Goal: Check status: Check status

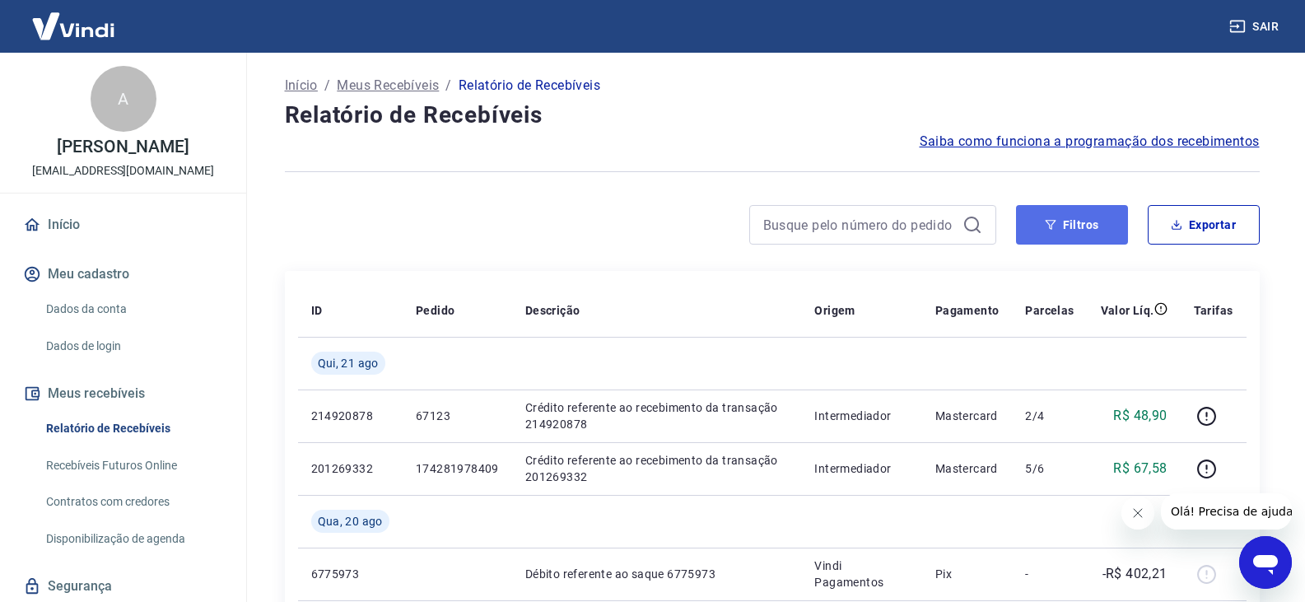
click at [1086, 233] on button "Filtros" at bounding box center [1072, 225] width 112 height 40
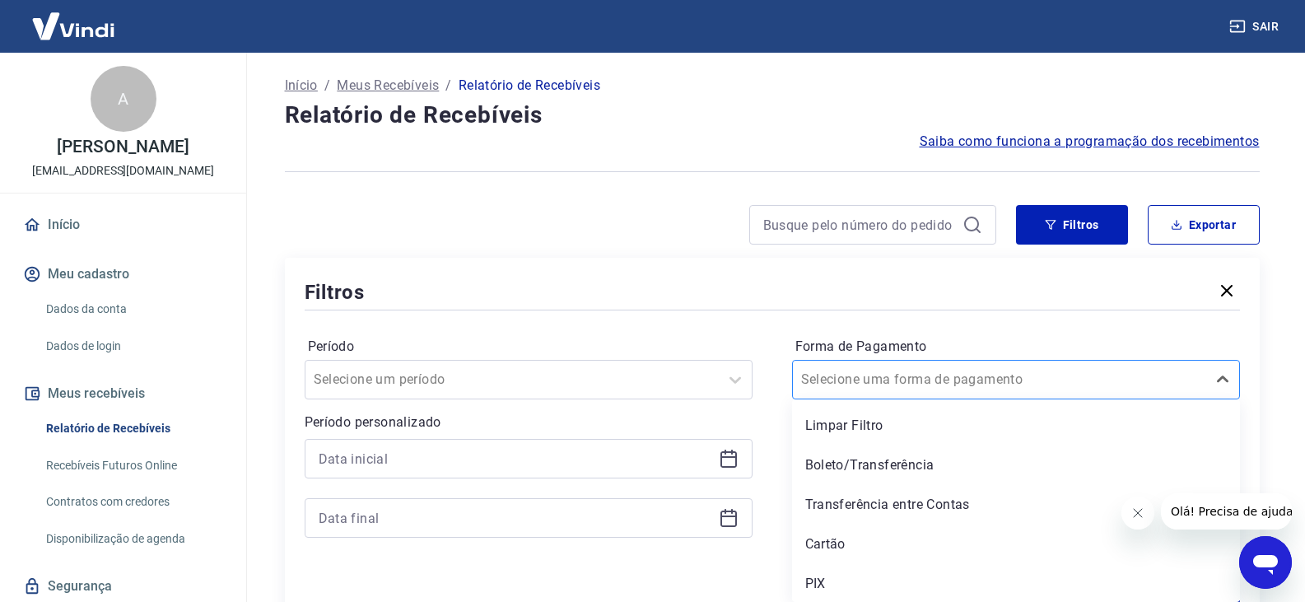
scroll to position [2, 0]
click at [916, 370] on input "Forma de Pagamento" at bounding box center [884, 378] width 166 height 20
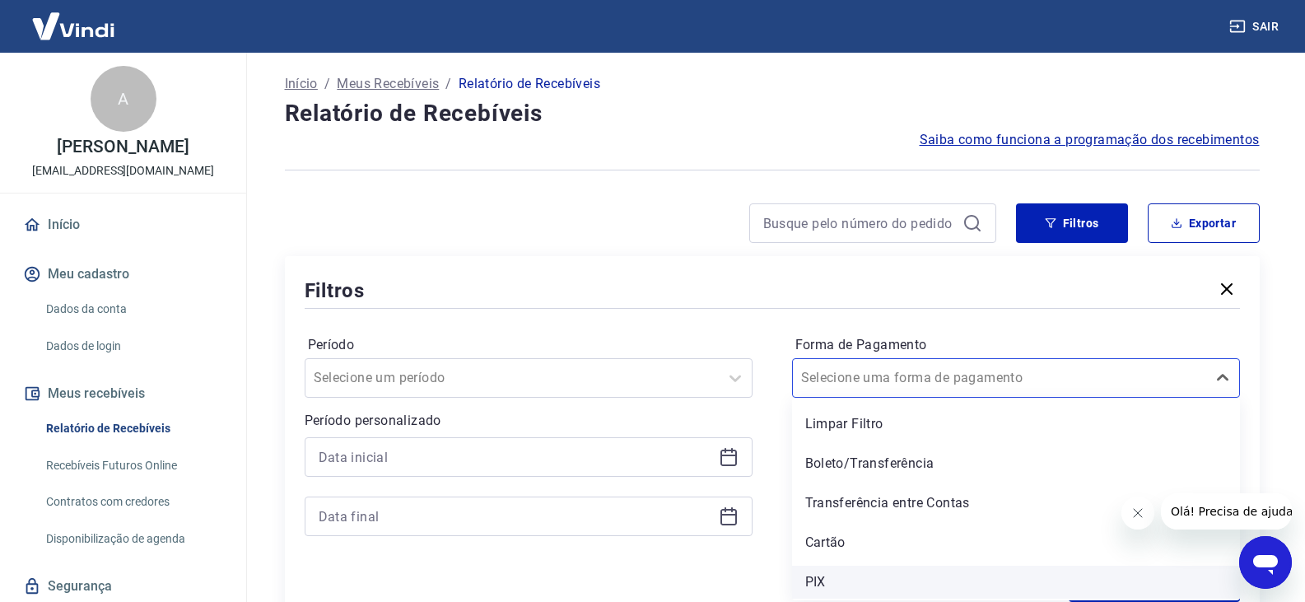
click at [863, 566] on div "PIX" at bounding box center [1016, 582] width 448 height 33
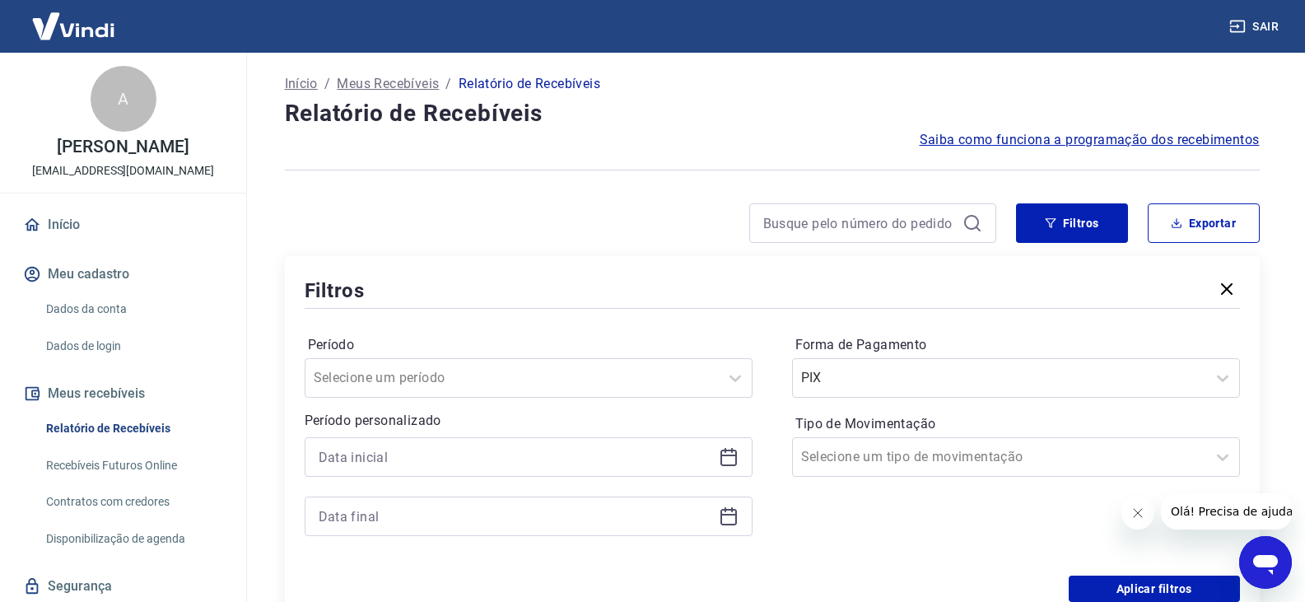
click at [851, 538] on div "Forma de Pagamento PIX Tipo de Movimentação Selecione um tipo de movimentação" at bounding box center [1016, 444] width 448 height 224
click at [955, 386] on div at bounding box center [999, 377] width 397 height 23
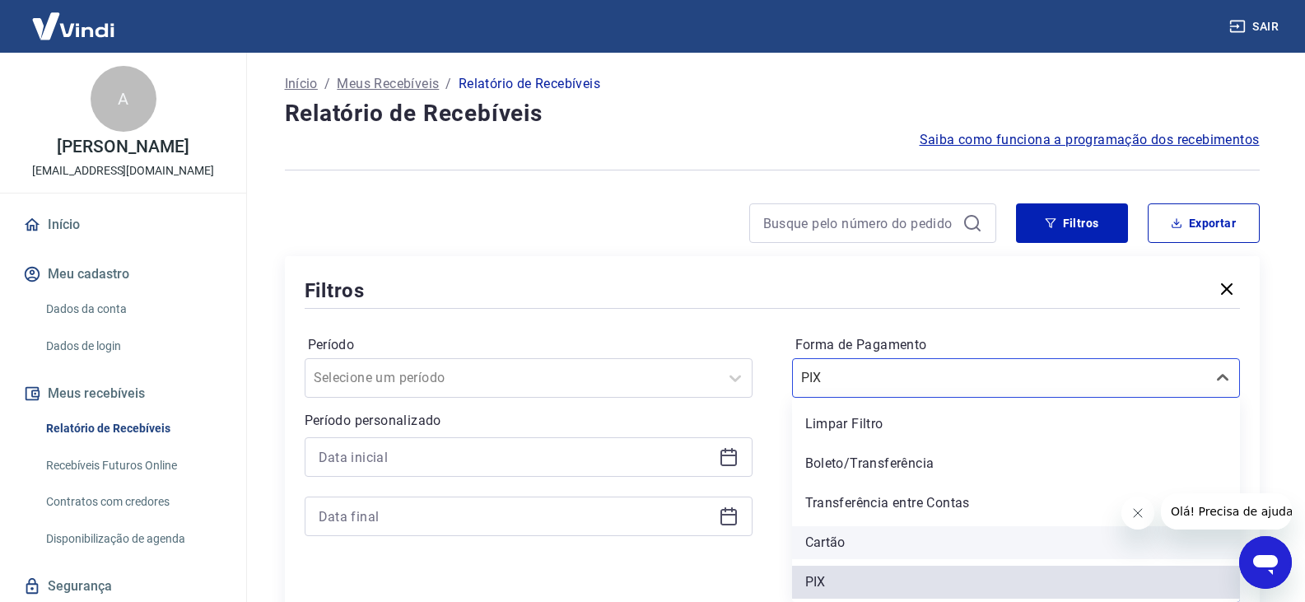
click at [838, 540] on div "Cartão" at bounding box center [1016, 542] width 448 height 33
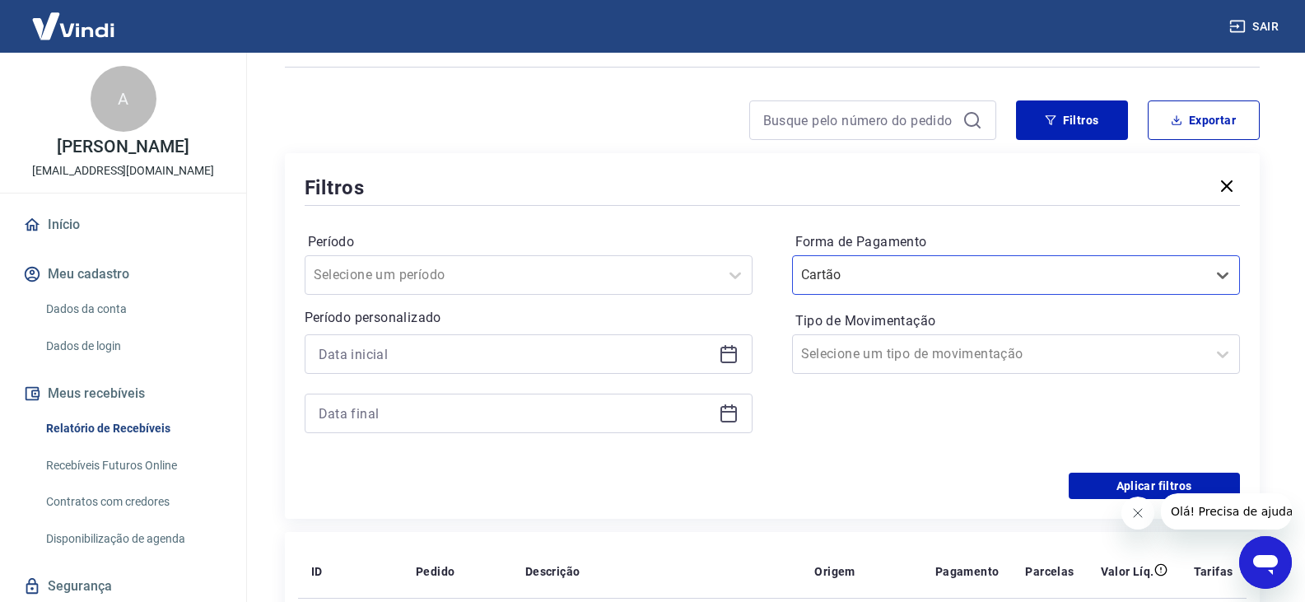
scroll to position [166, 0]
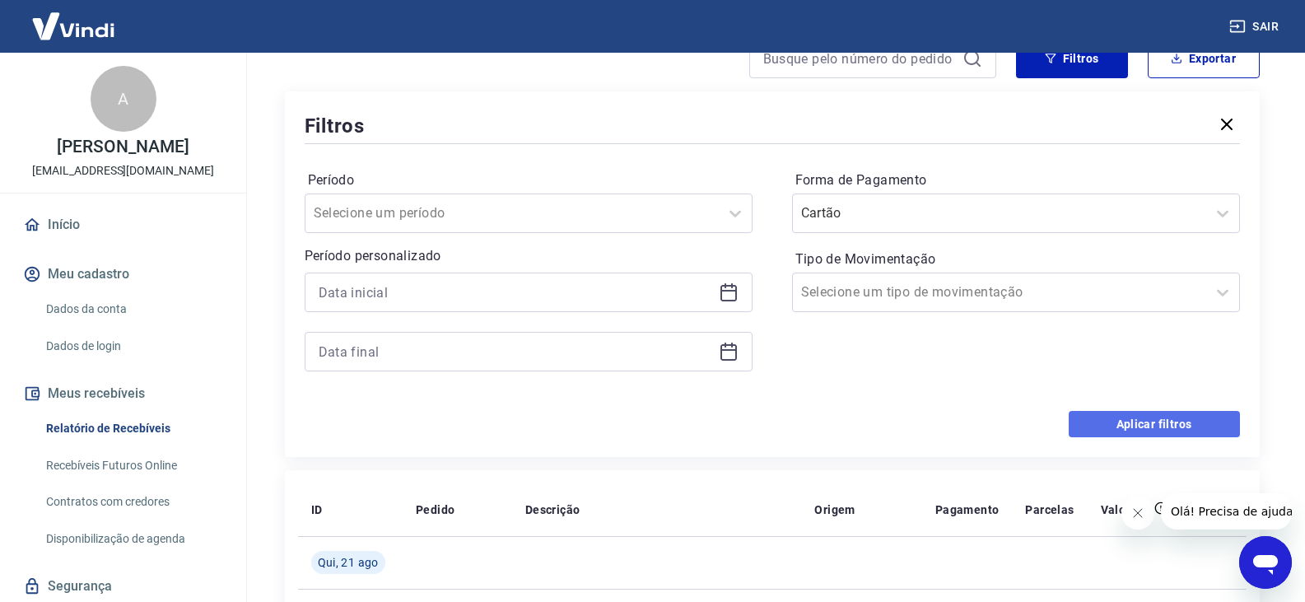
click at [1149, 429] on button "Aplicar filtros" at bounding box center [1154, 424] width 171 height 26
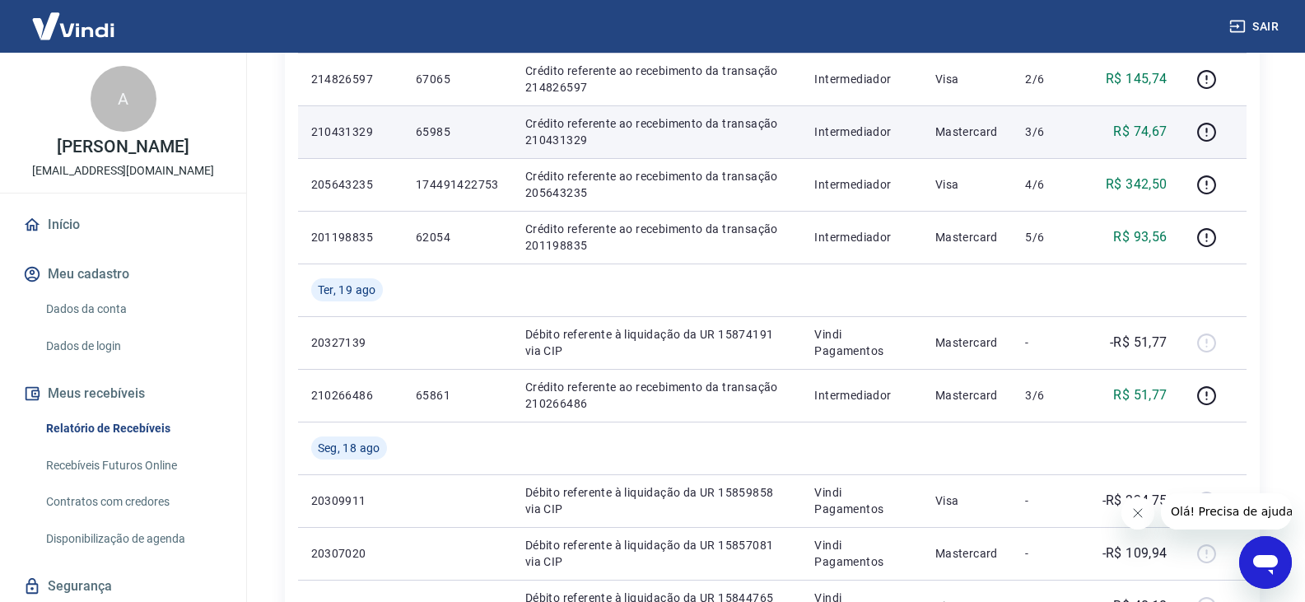
scroll to position [659, 0]
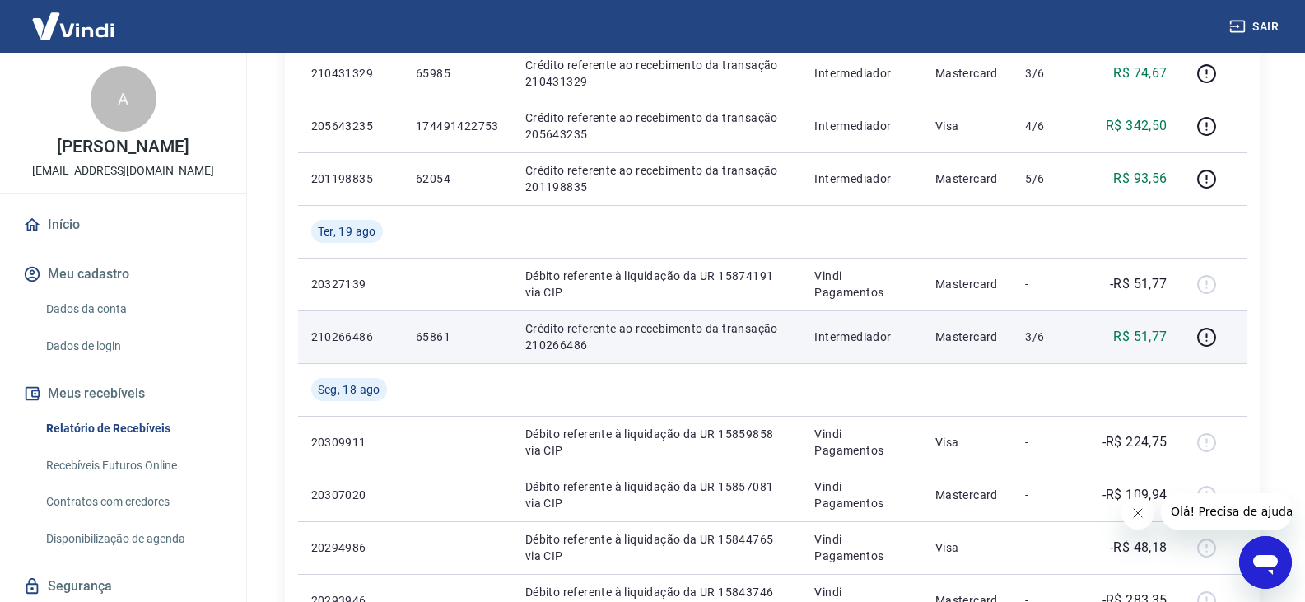
click at [441, 333] on p "65861" at bounding box center [457, 337] width 83 height 16
copy p "65861"
click at [1206, 339] on icon "button" at bounding box center [1206, 337] width 21 height 21
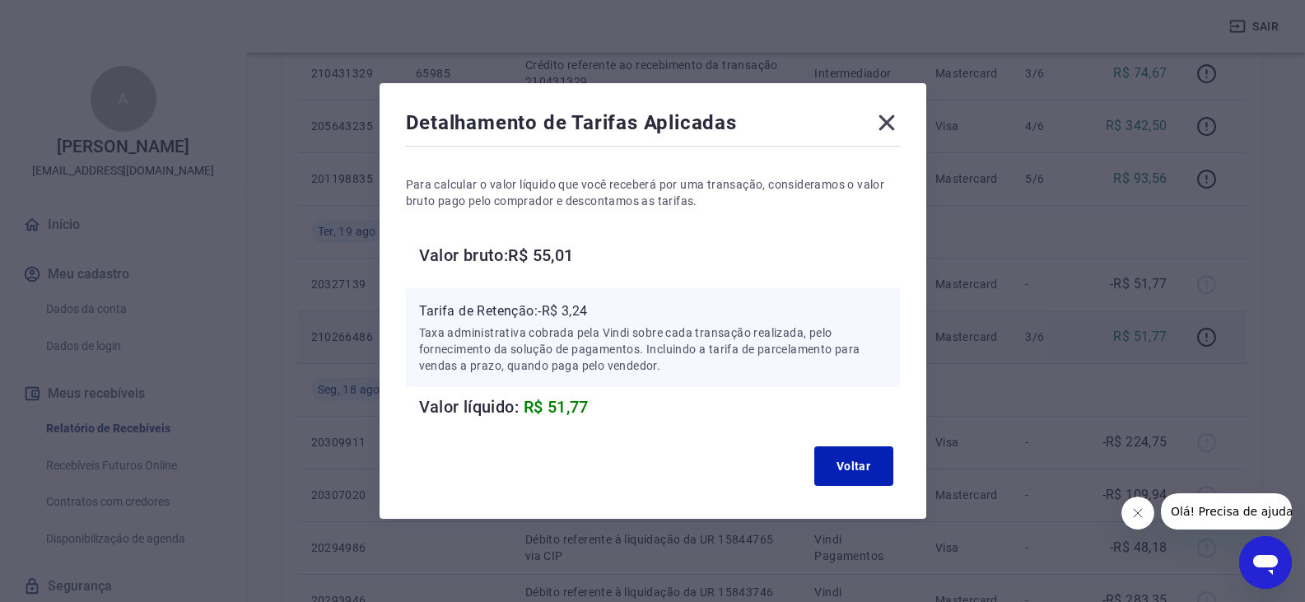
click at [896, 114] on icon at bounding box center [887, 123] width 26 height 26
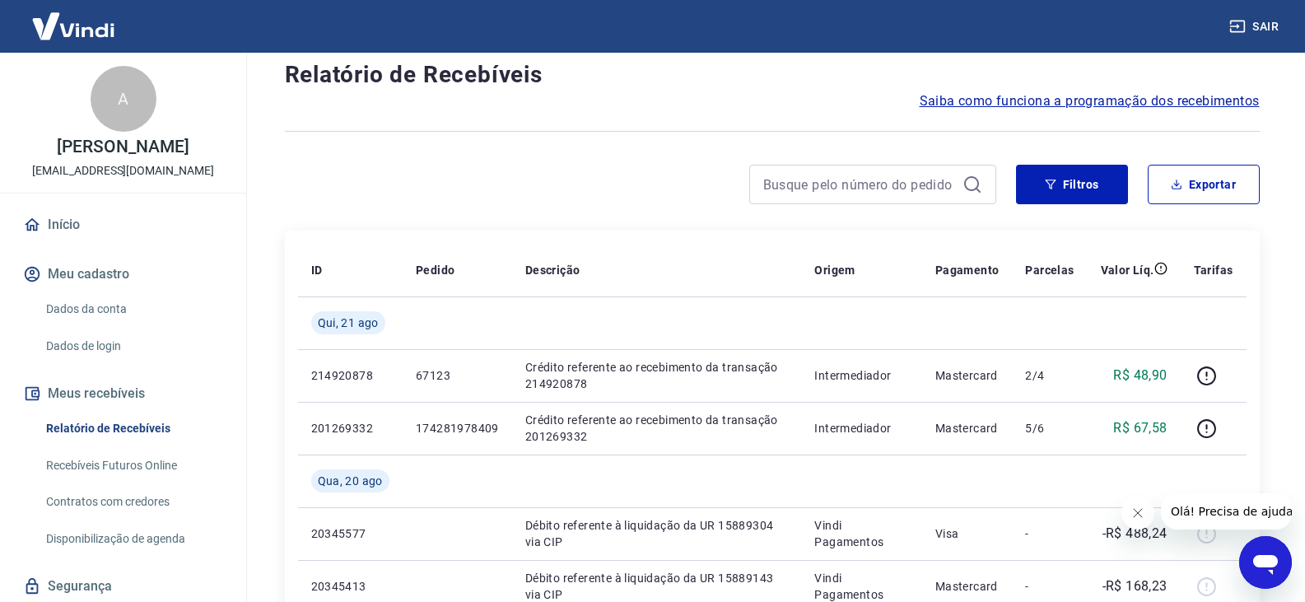
scroll to position [0, 0]
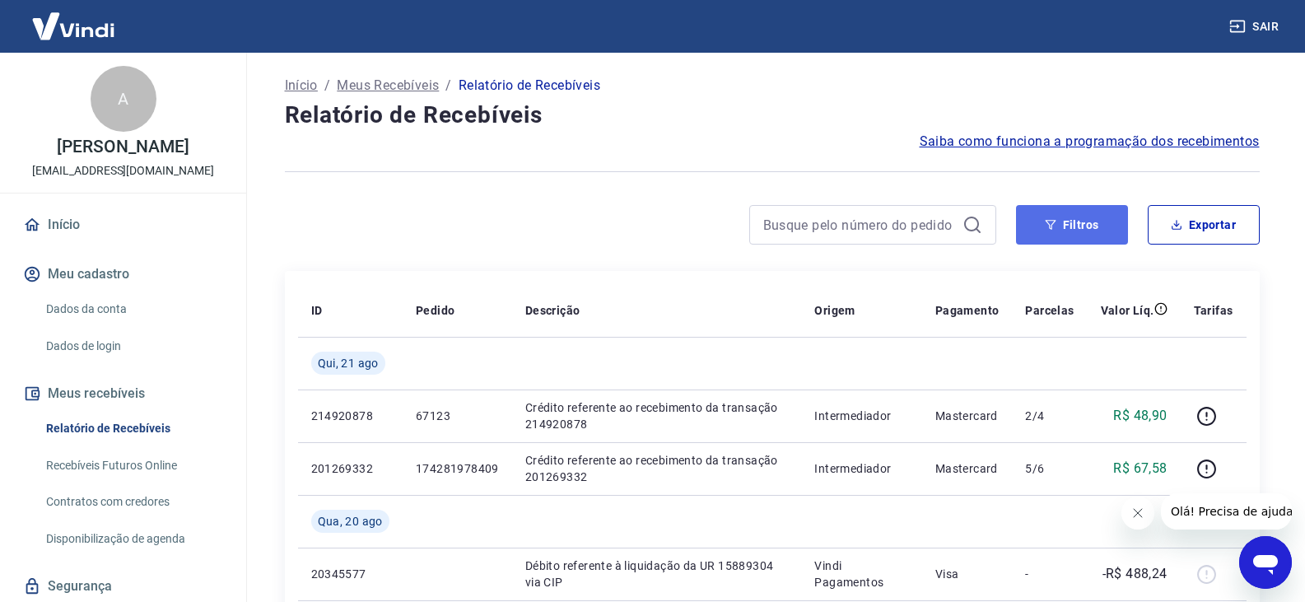
click at [1103, 224] on button "Filtros" at bounding box center [1072, 225] width 112 height 40
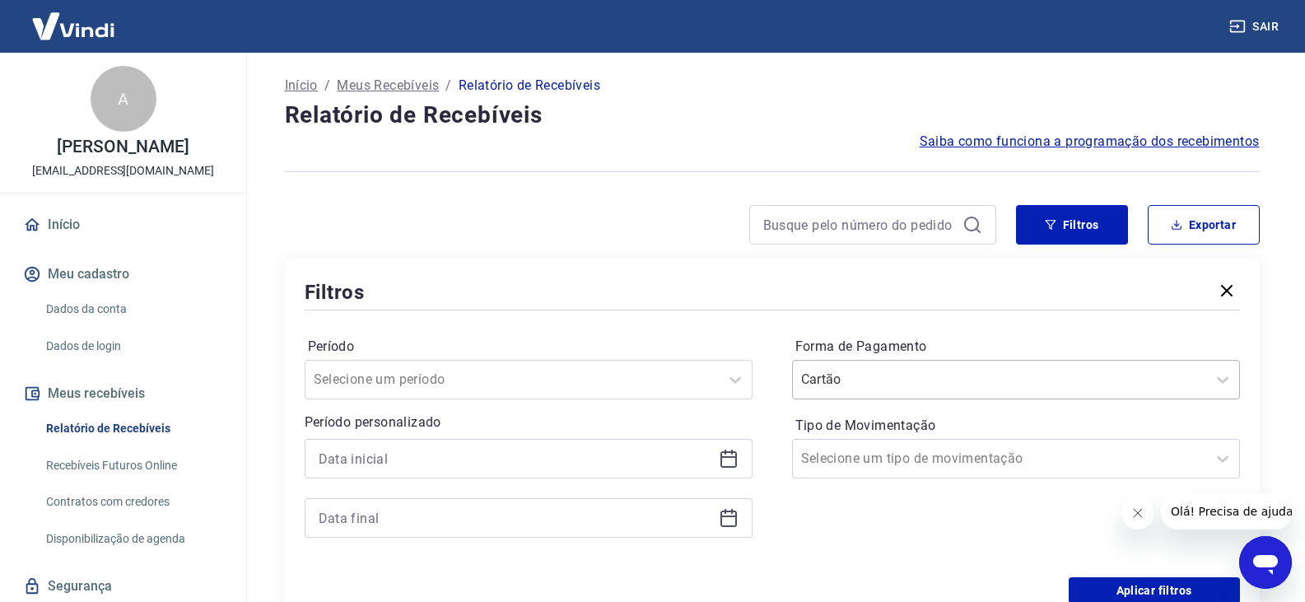
scroll to position [2, 0]
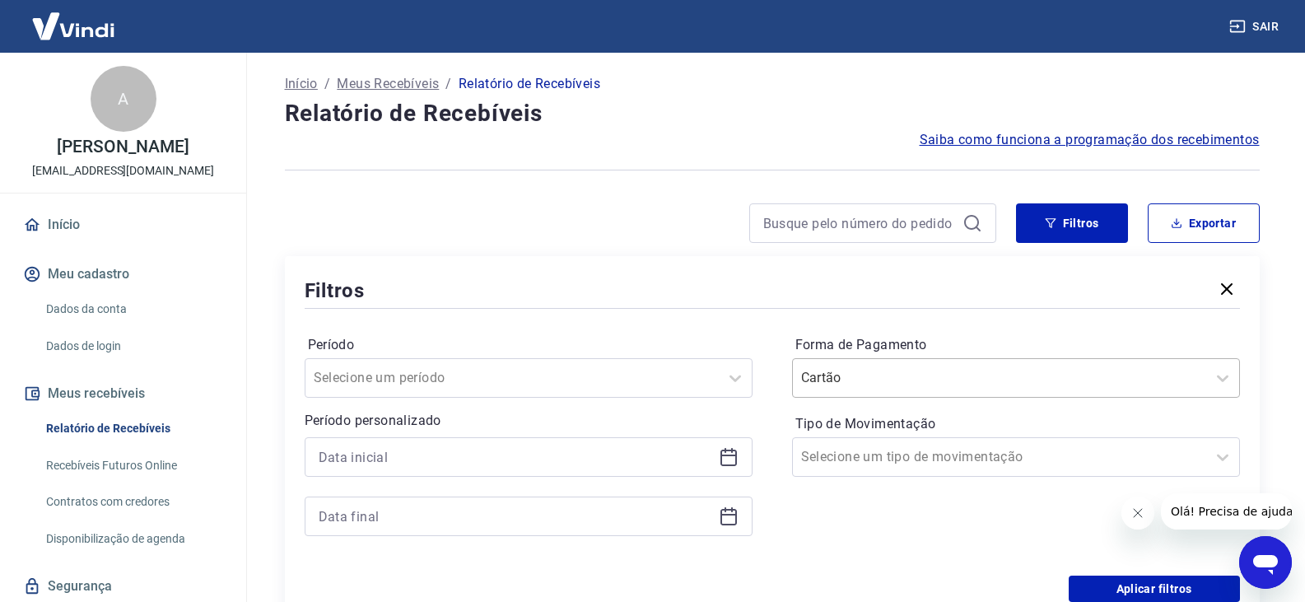
click at [927, 380] on input "Forma de Pagamento" at bounding box center [884, 378] width 166 height 20
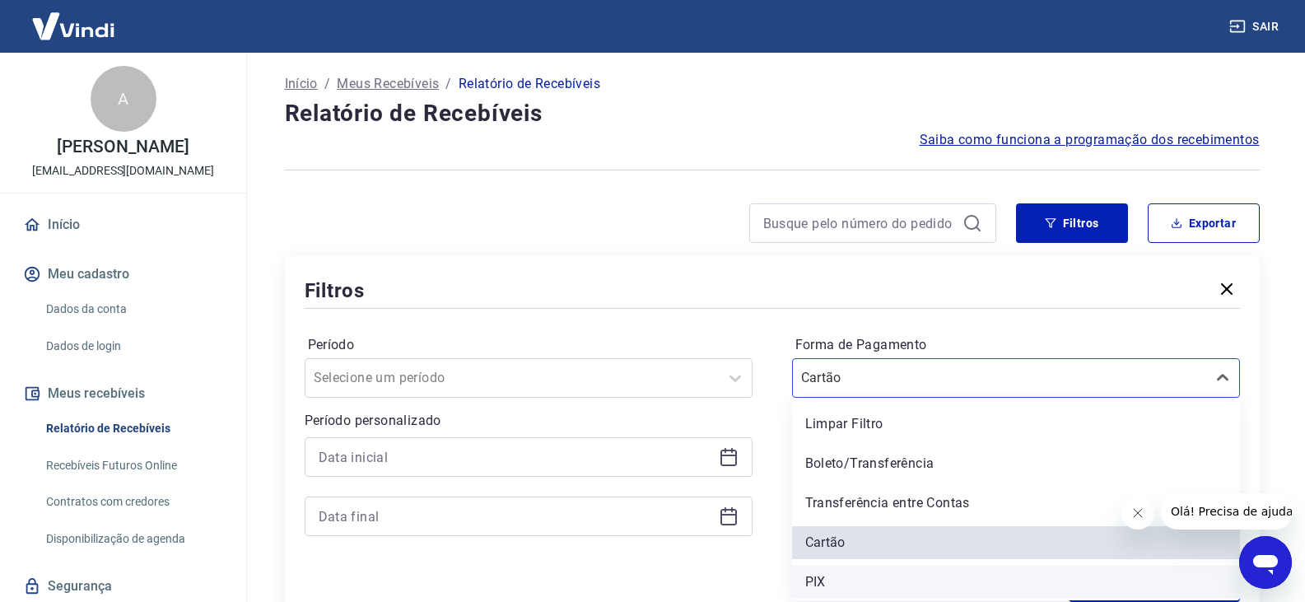
click at [861, 582] on div "PIX" at bounding box center [1016, 582] width 448 height 33
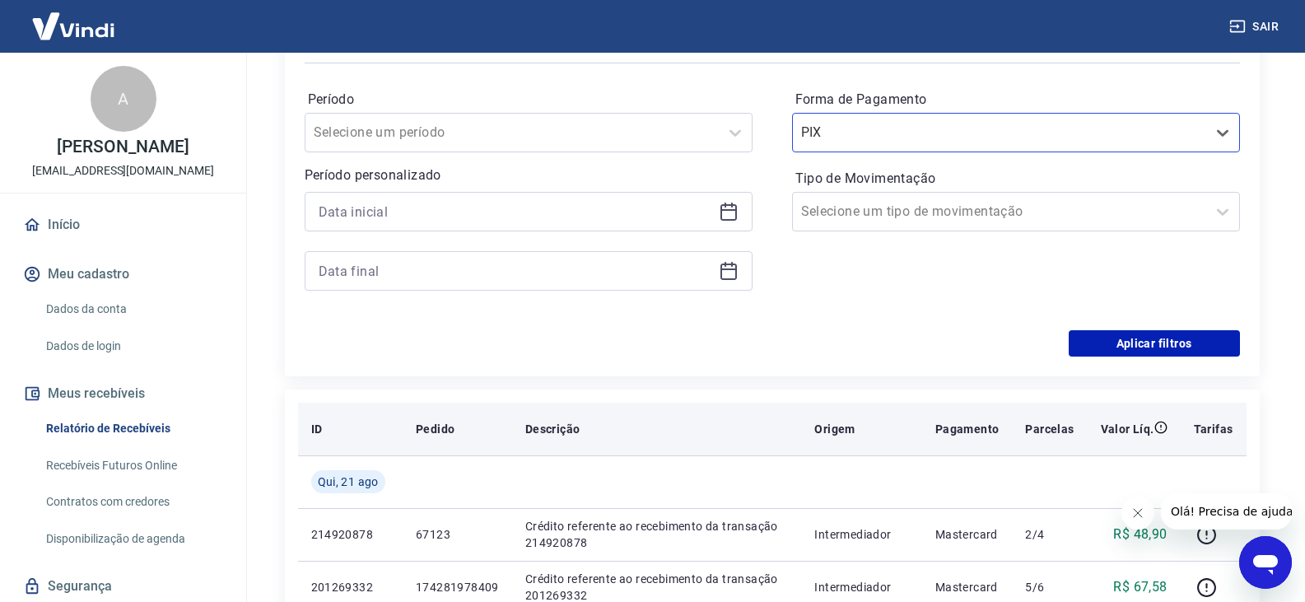
scroll to position [249, 0]
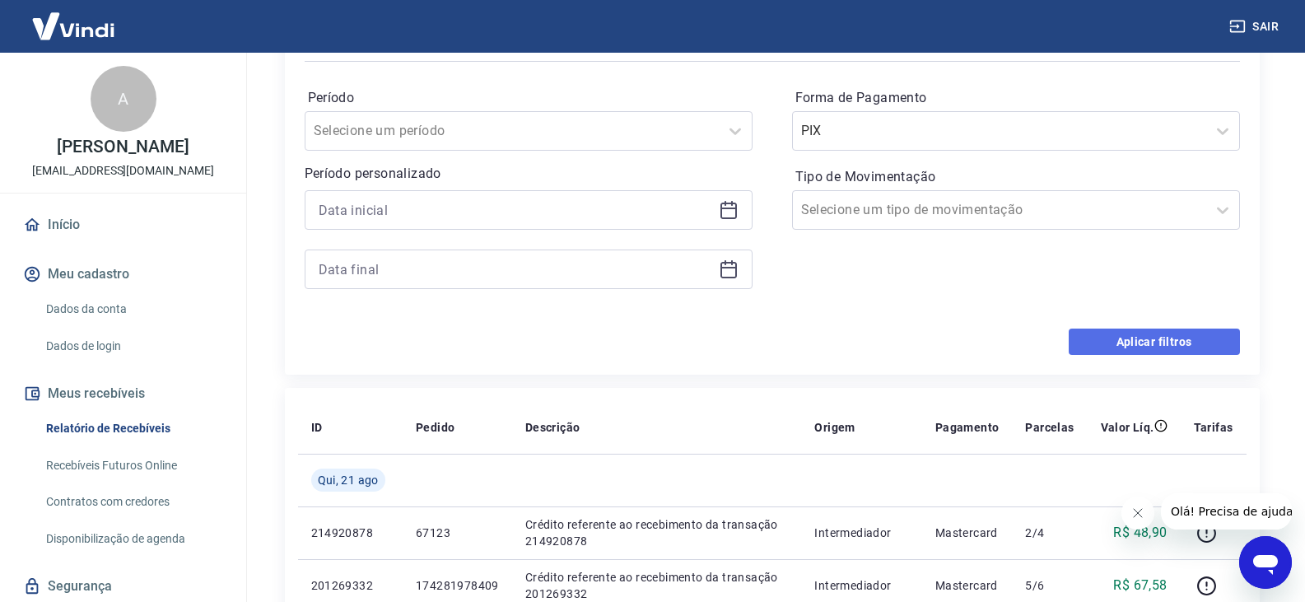
click at [1153, 349] on button "Aplicar filtros" at bounding box center [1154, 342] width 171 height 26
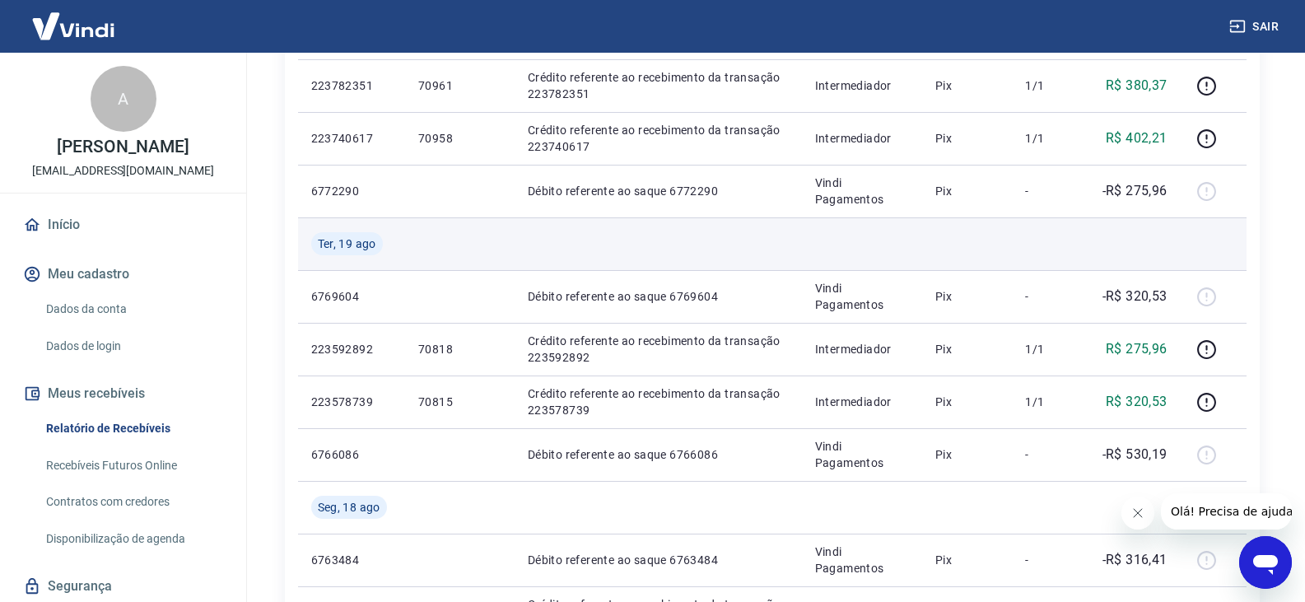
scroll to position [412, 0]
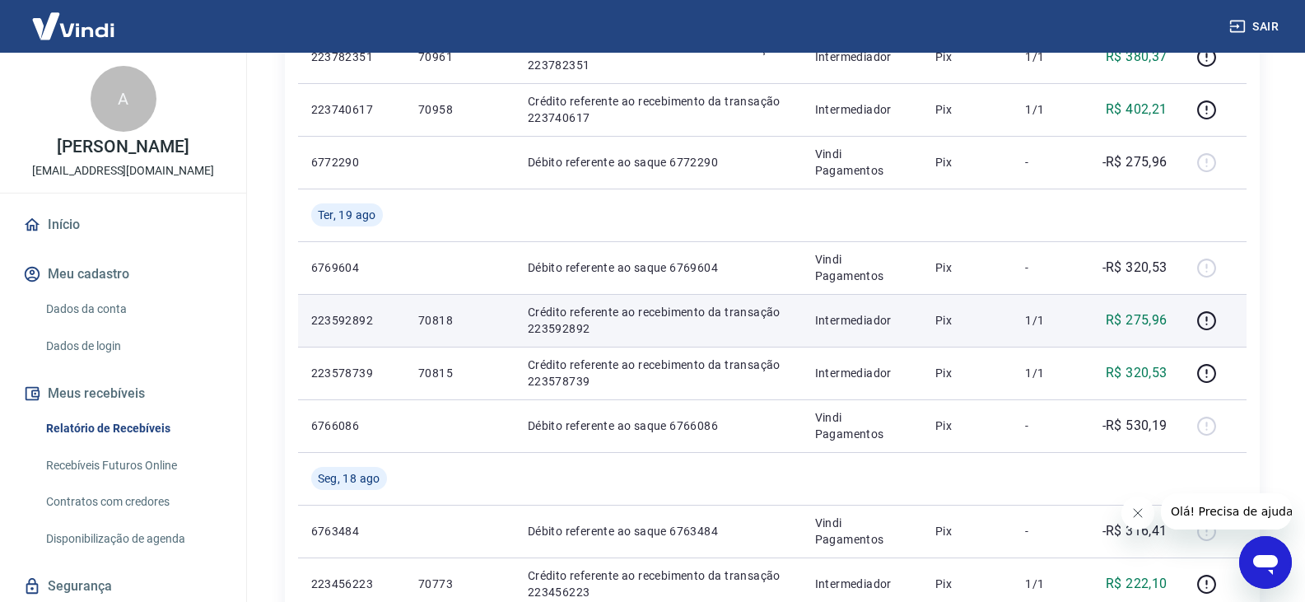
click at [433, 322] on p "70818" at bounding box center [459, 320] width 83 height 16
copy p "70818"
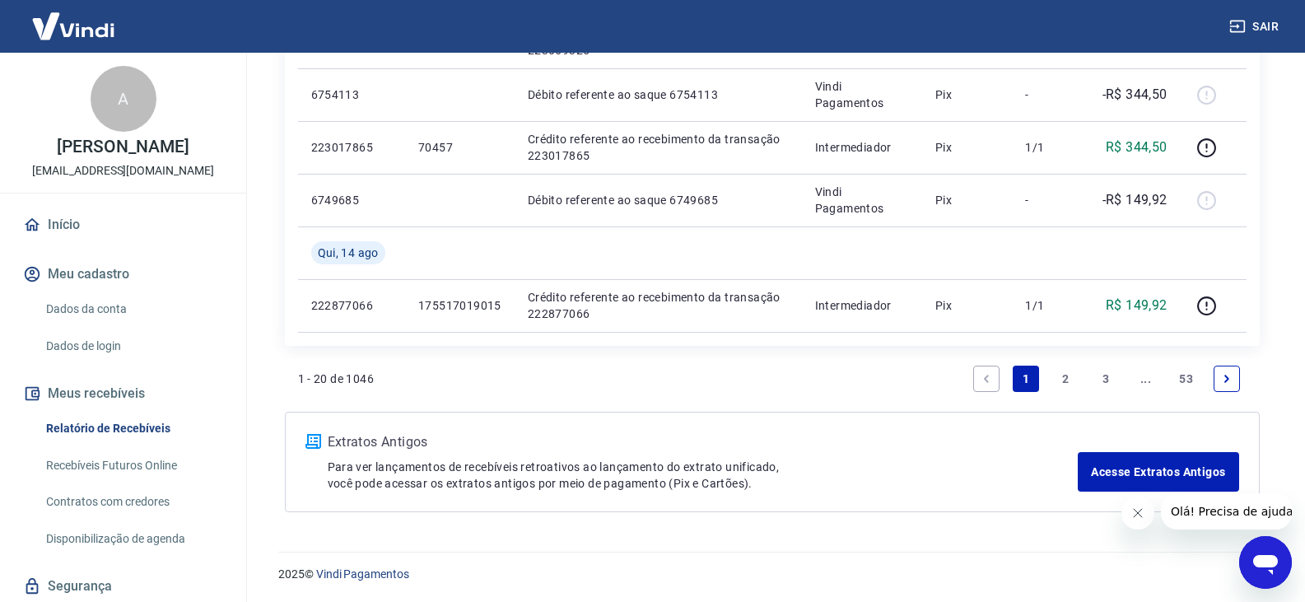
scroll to position [1376, 0]
click at [1062, 373] on link "2" at bounding box center [1066, 378] width 26 height 26
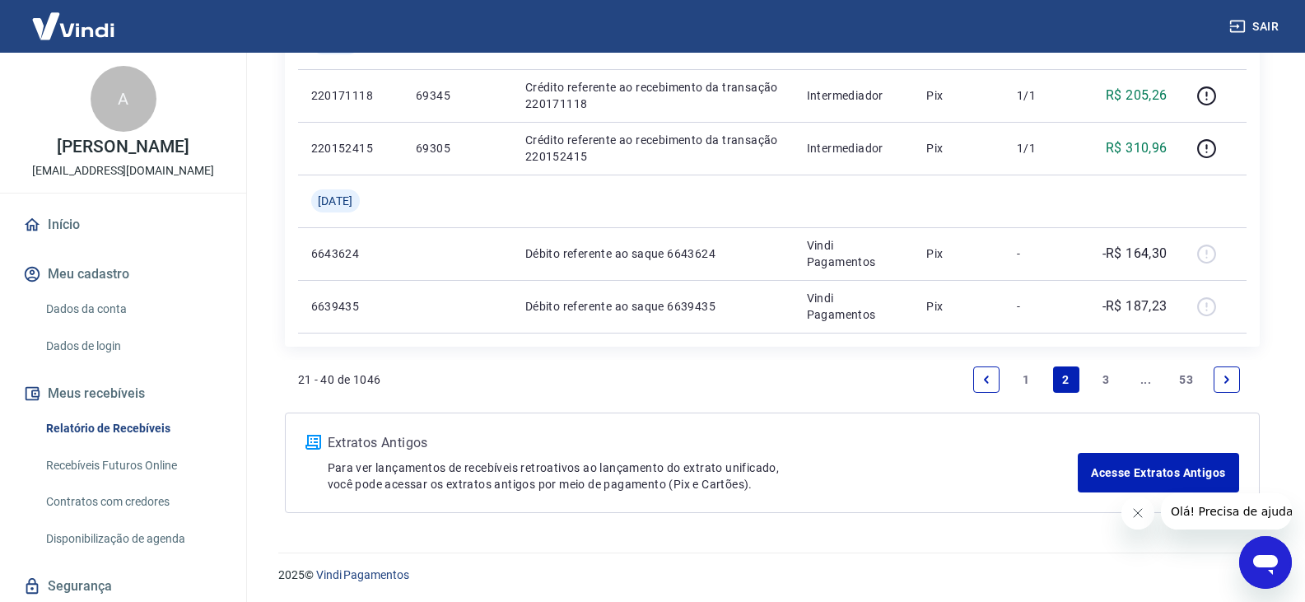
scroll to position [1587, 0]
click at [1100, 382] on link "3" at bounding box center [1106, 378] width 26 height 26
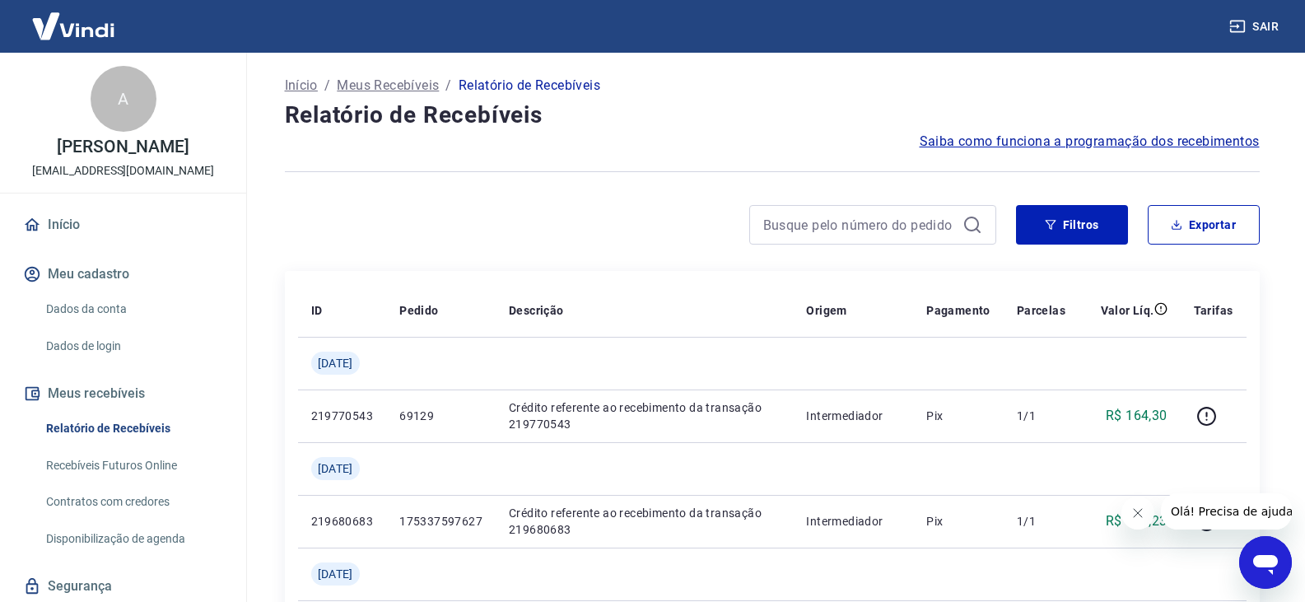
click at [1073, 245] on div "Filtros Exportar" at bounding box center [772, 231] width 975 height 53
click at [1073, 233] on button "Filtros" at bounding box center [1072, 225] width 112 height 40
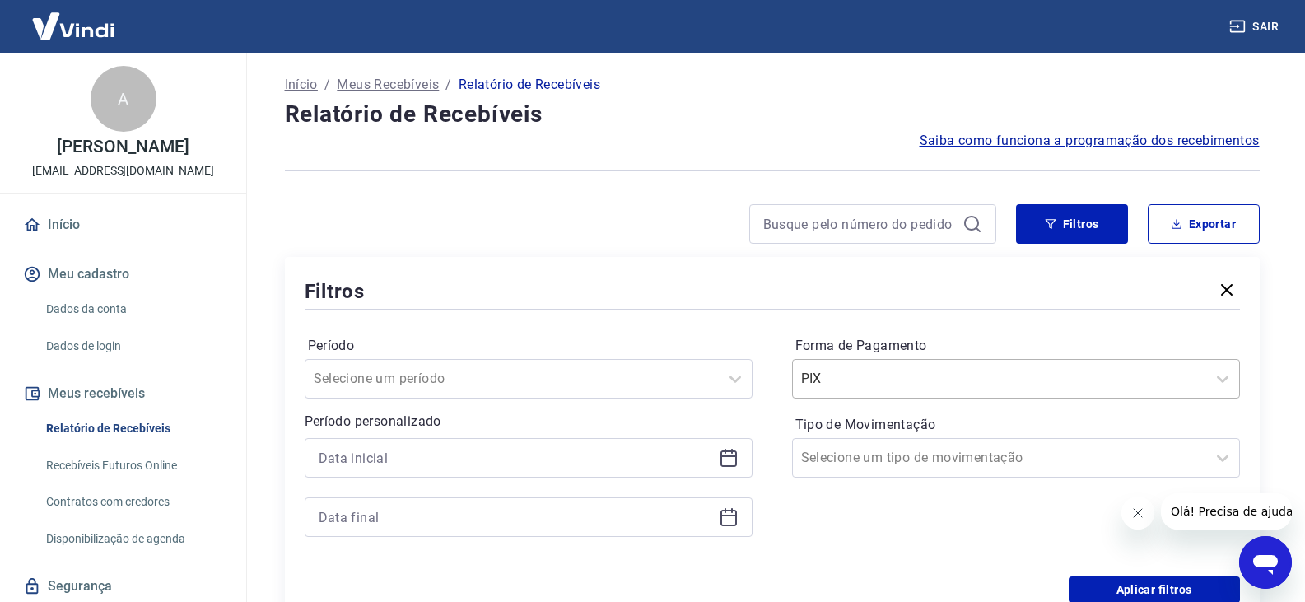
scroll to position [2, 0]
click at [962, 385] on div at bounding box center [999, 377] width 397 height 23
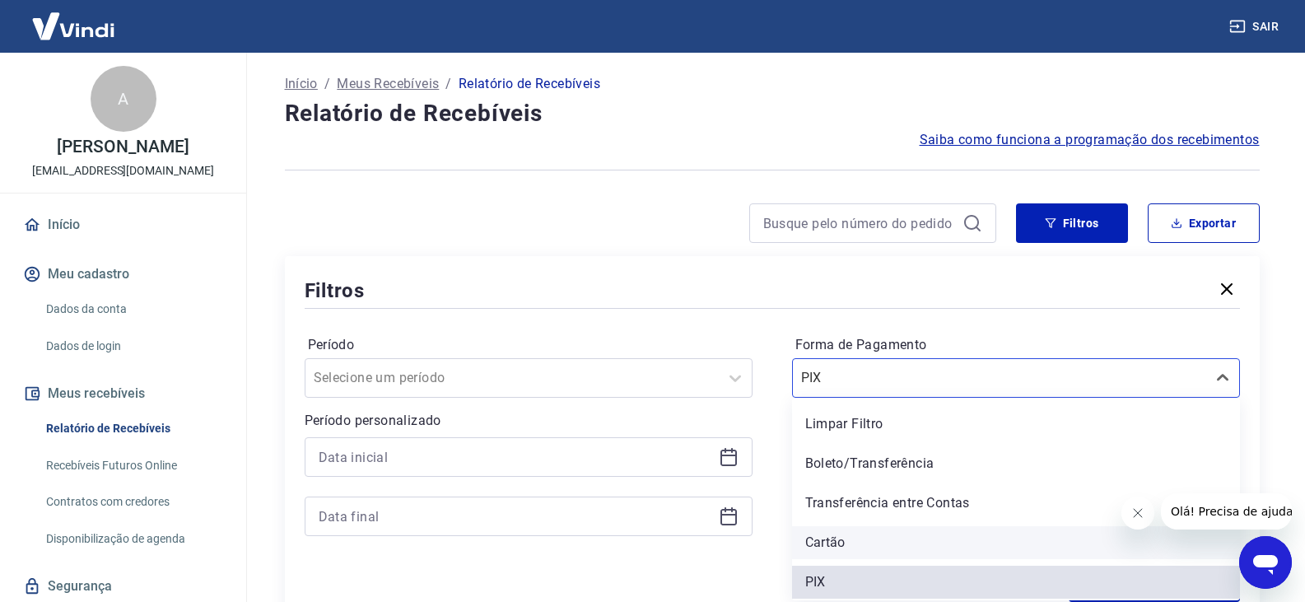
click at [916, 535] on div "Cartão" at bounding box center [1016, 542] width 448 height 33
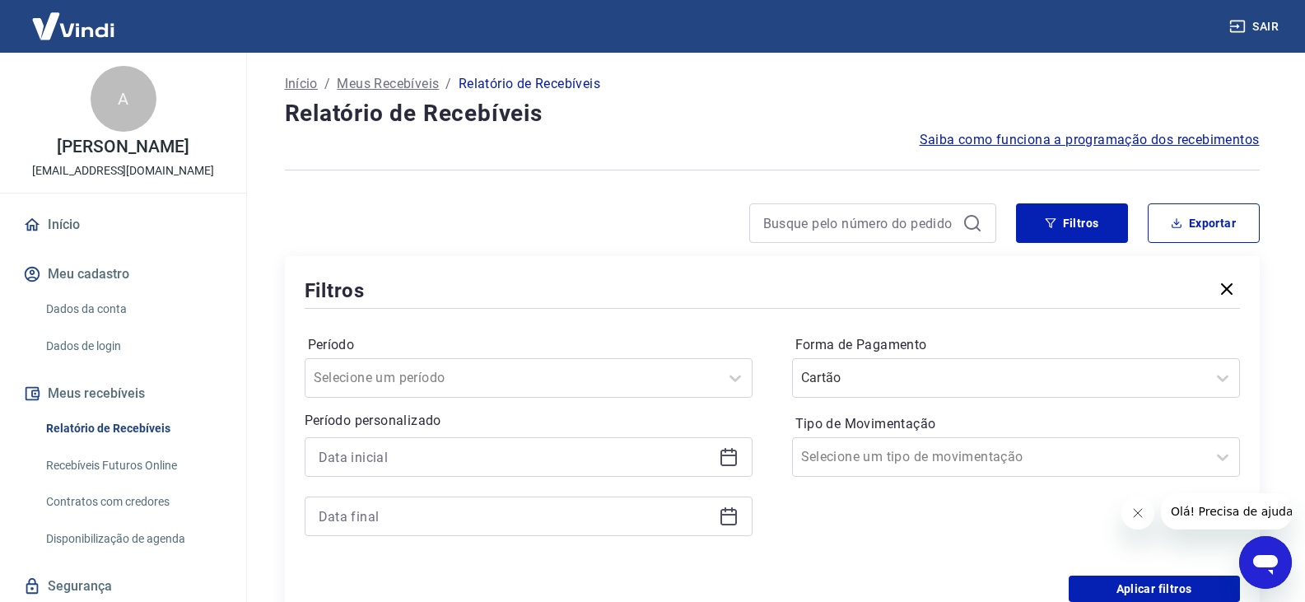
click at [921, 534] on div "Forma de Pagamento Cartão Tipo de Movimentação Selecione um tipo de movimentação" at bounding box center [1016, 444] width 448 height 224
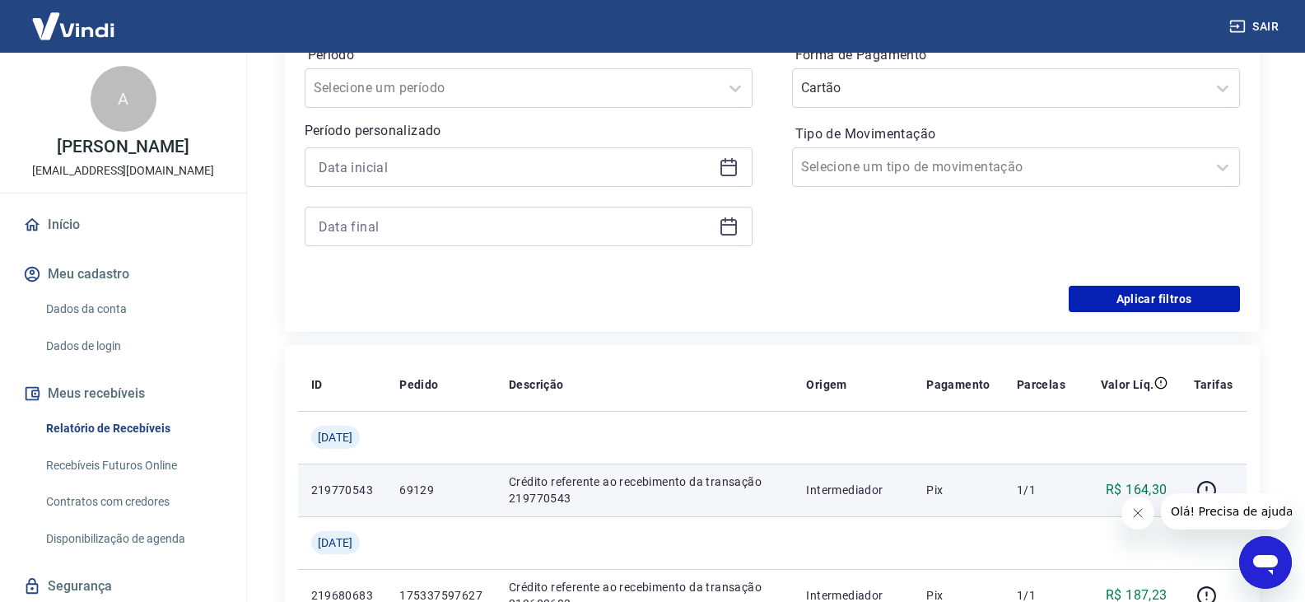
scroll to position [331, 0]
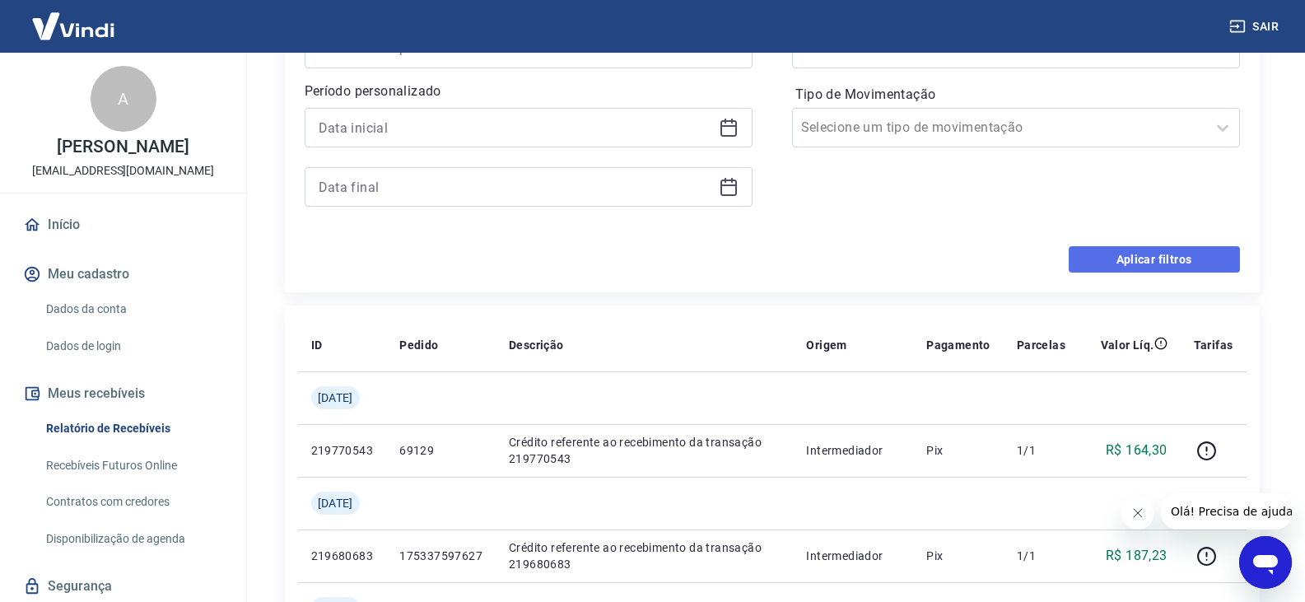
click at [1131, 264] on button "Aplicar filtros" at bounding box center [1154, 259] width 171 height 26
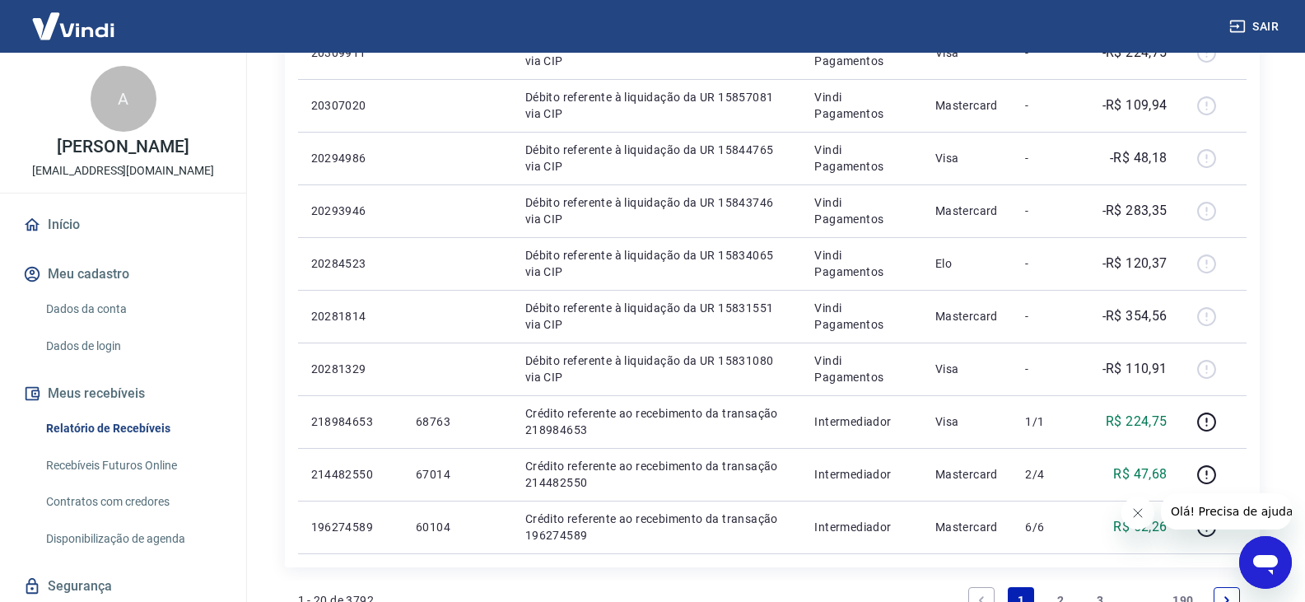
scroll to position [1070, 0]
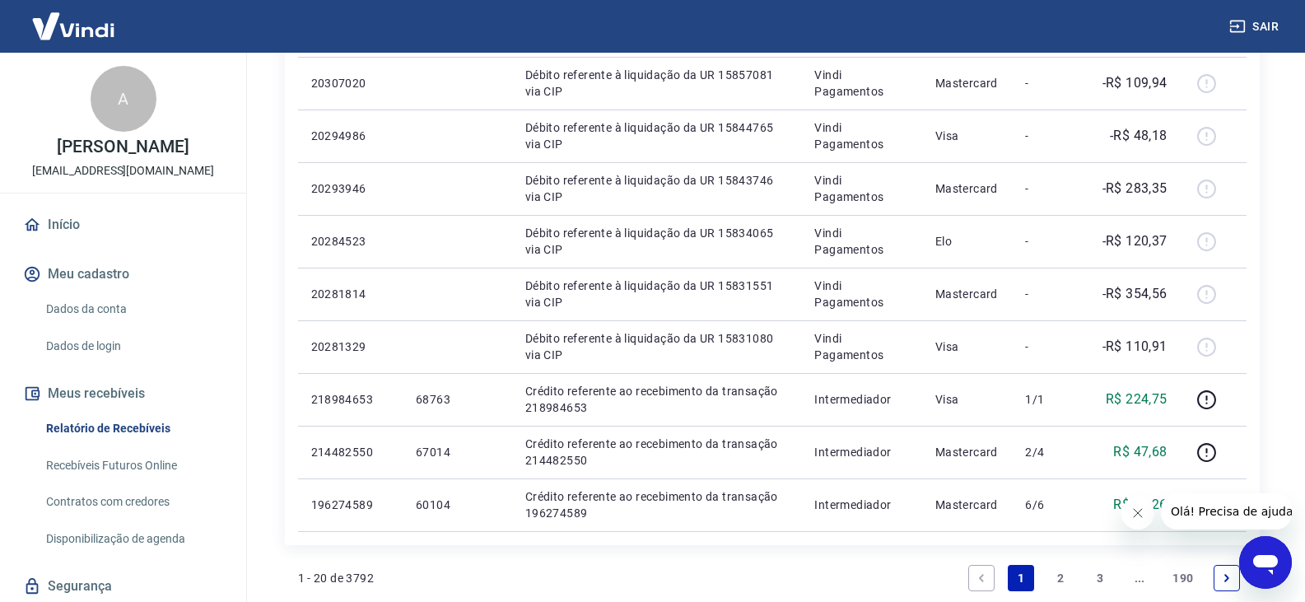
click at [1066, 577] on link "2" at bounding box center [1060, 578] width 26 height 26
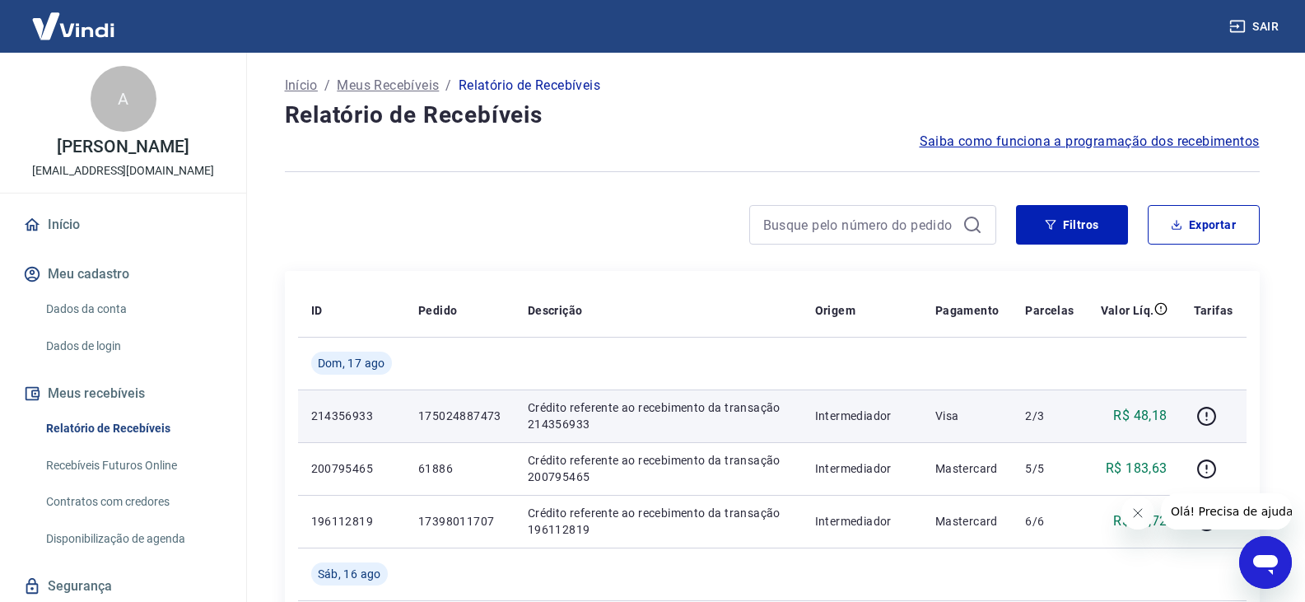
scroll to position [82, 0]
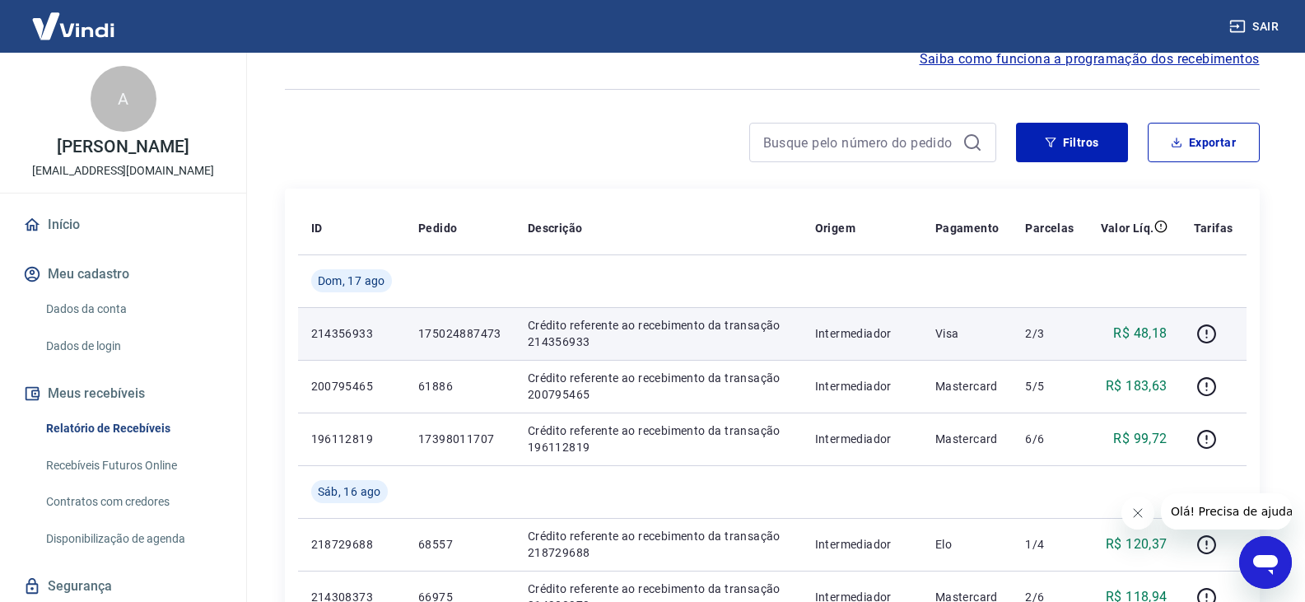
click at [349, 331] on p "214356933" at bounding box center [351, 333] width 81 height 16
click at [350, 328] on p "214356933" at bounding box center [351, 333] width 81 height 16
copy p "214356933"
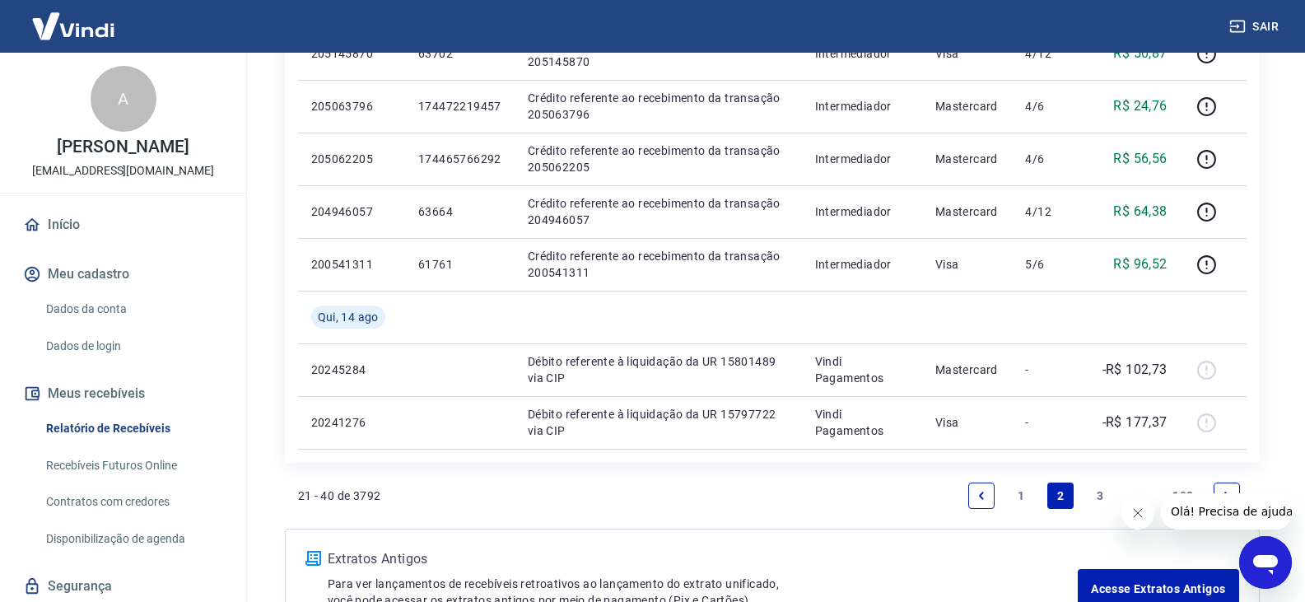
scroll to position [1235, 0]
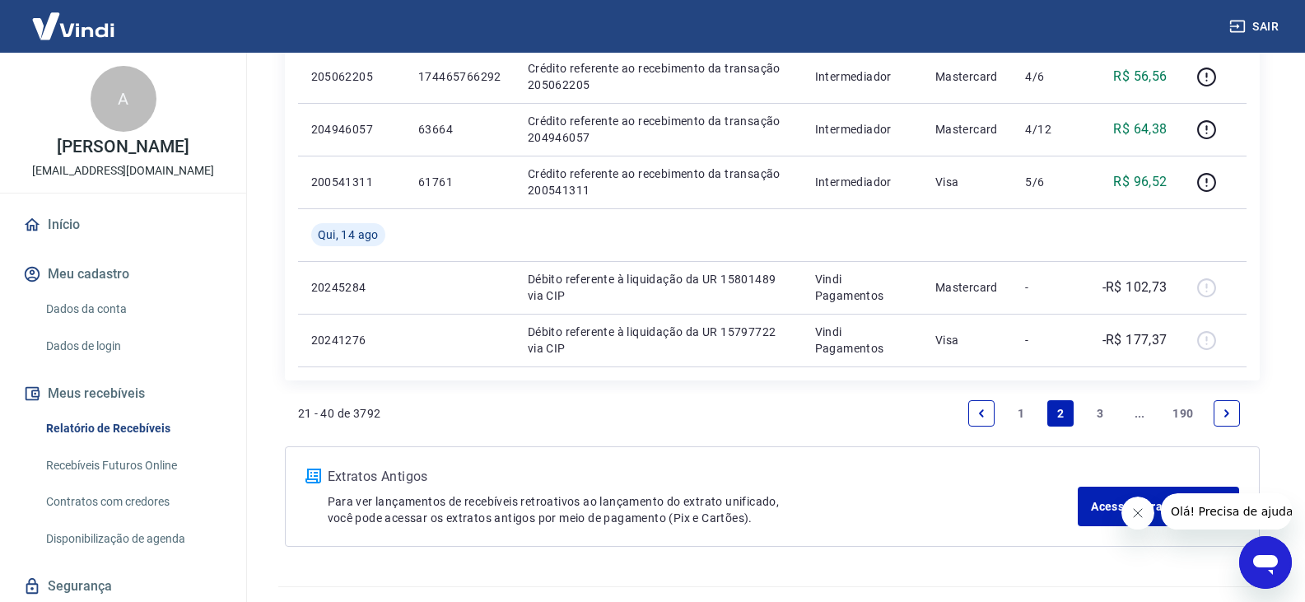
click at [1011, 420] on link "1" at bounding box center [1021, 413] width 26 height 26
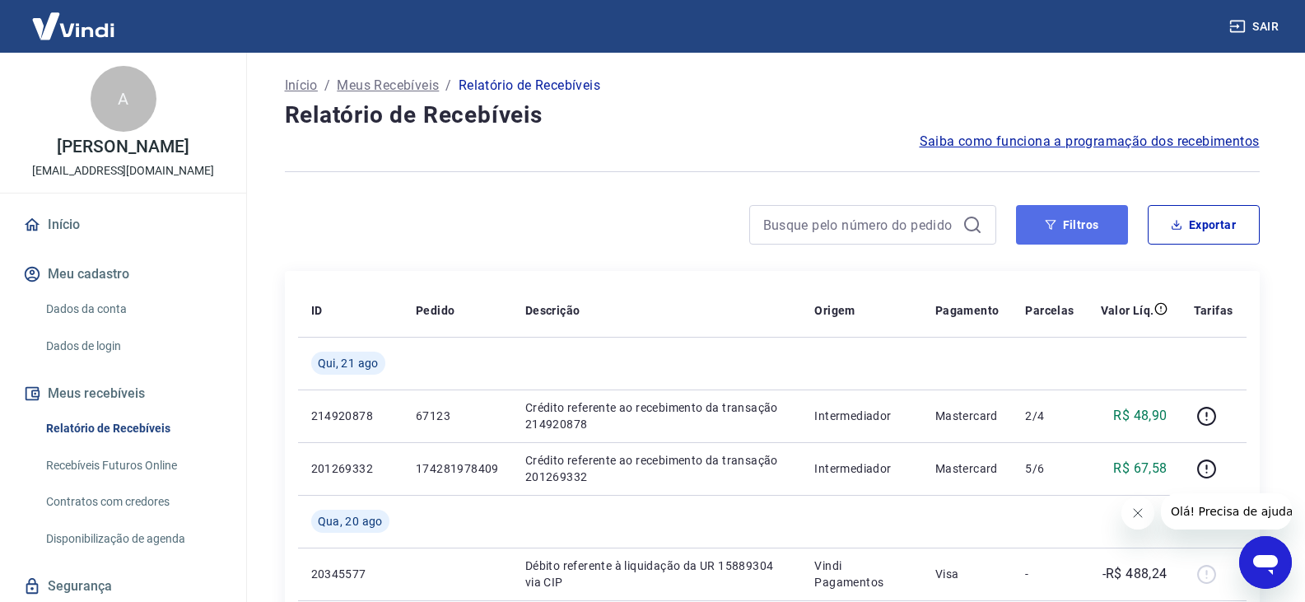
click at [1083, 223] on button "Filtros" at bounding box center [1072, 225] width 112 height 40
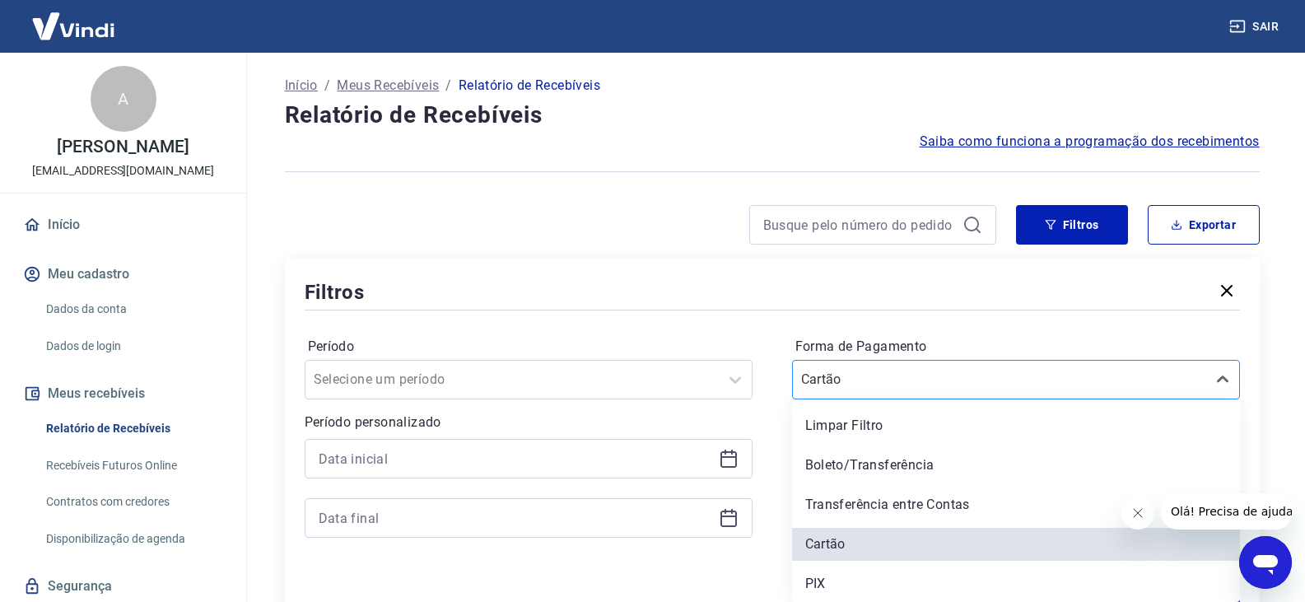
scroll to position [2, 0]
click at [890, 385] on input "Forma de Pagamento" at bounding box center [884, 378] width 166 height 20
click at [879, 565] on div "Limpar Filtro Boleto/Transferência Transferência entre Contas Cartão PIX" at bounding box center [1016, 499] width 448 height 203
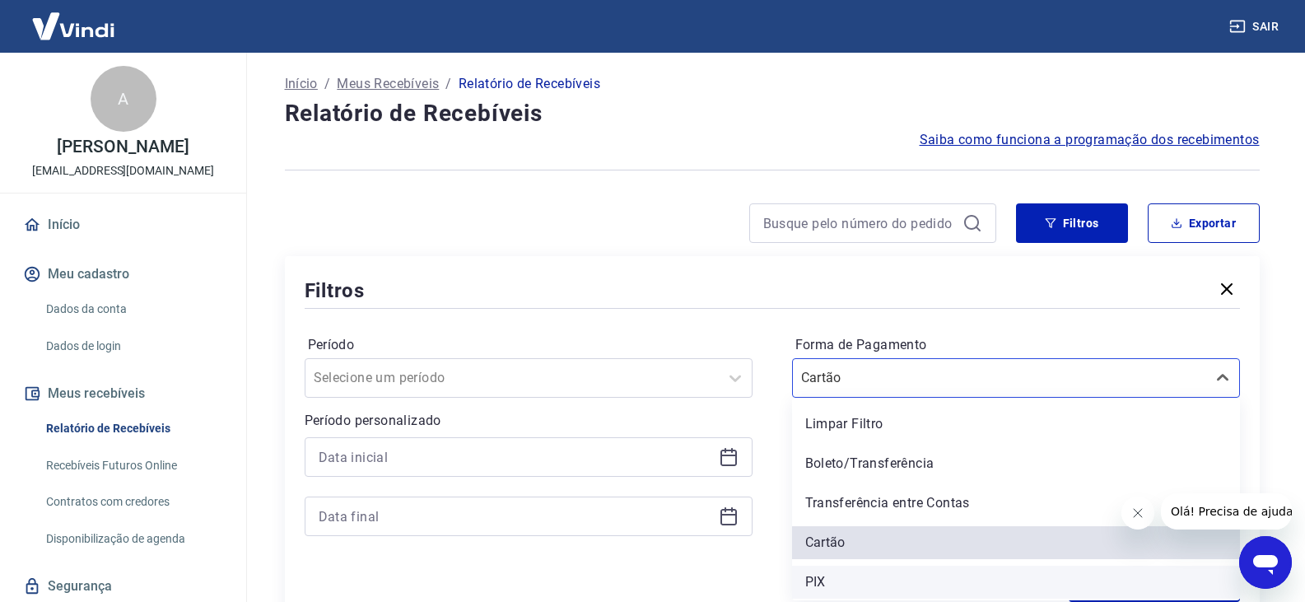
click at [874, 578] on div "PIX" at bounding box center [1016, 582] width 448 height 33
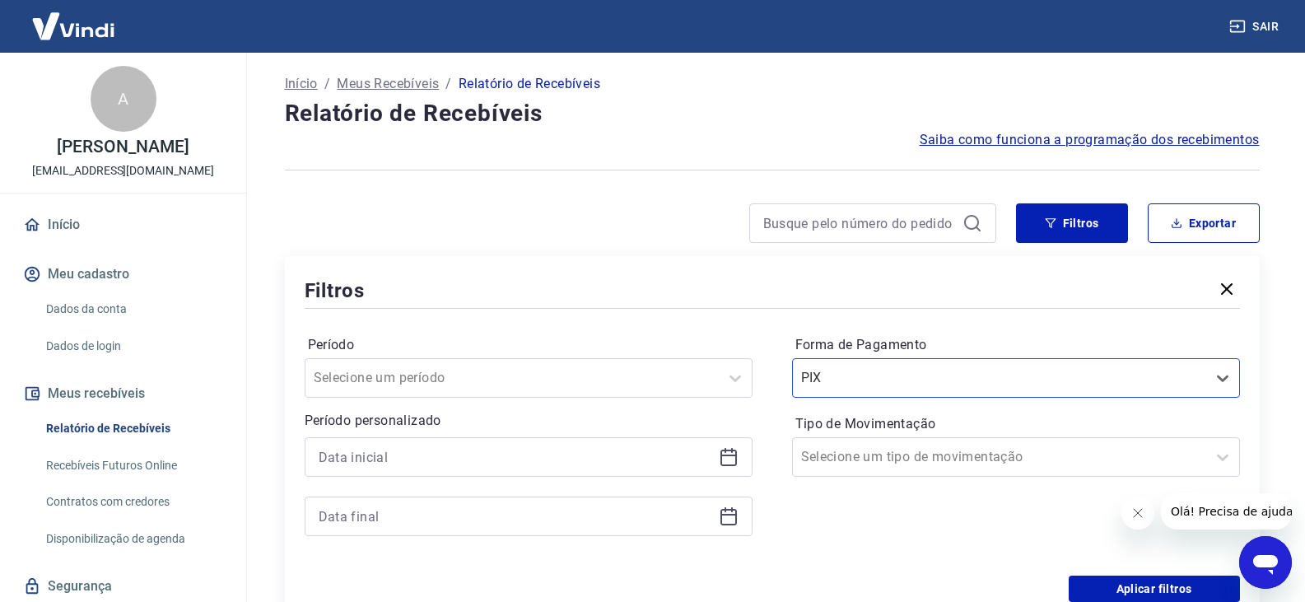
click at [877, 576] on div "Aplicar filtros" at bounding box center [772, 589] width 935 height 26
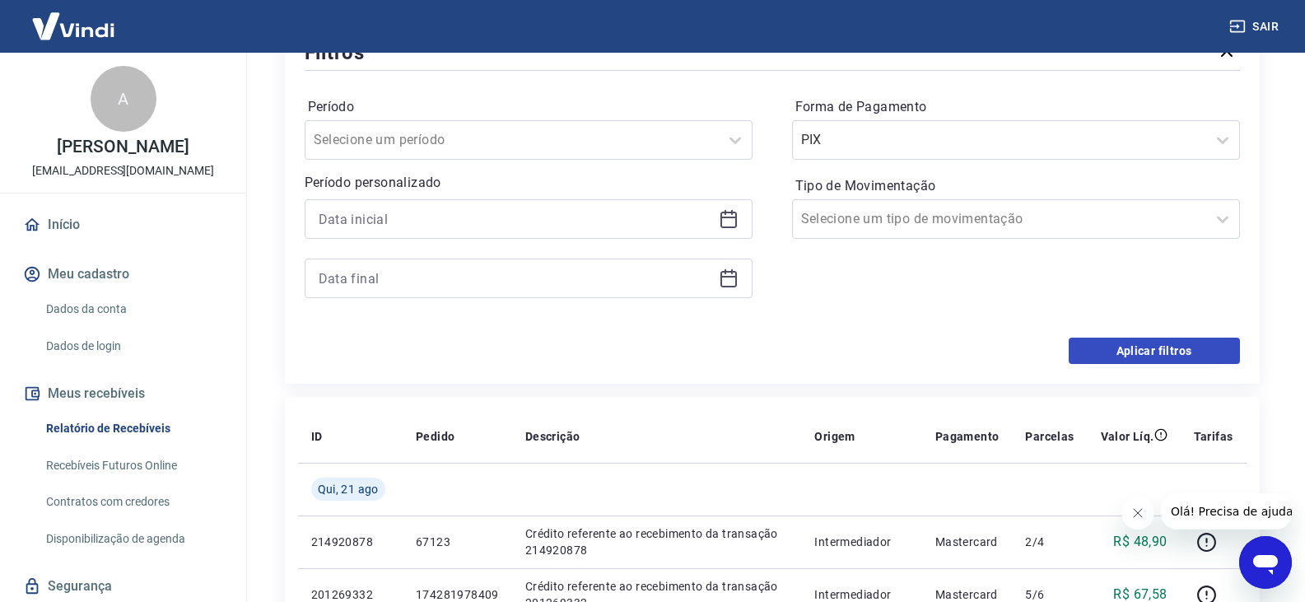
scroll to position [249, 0]
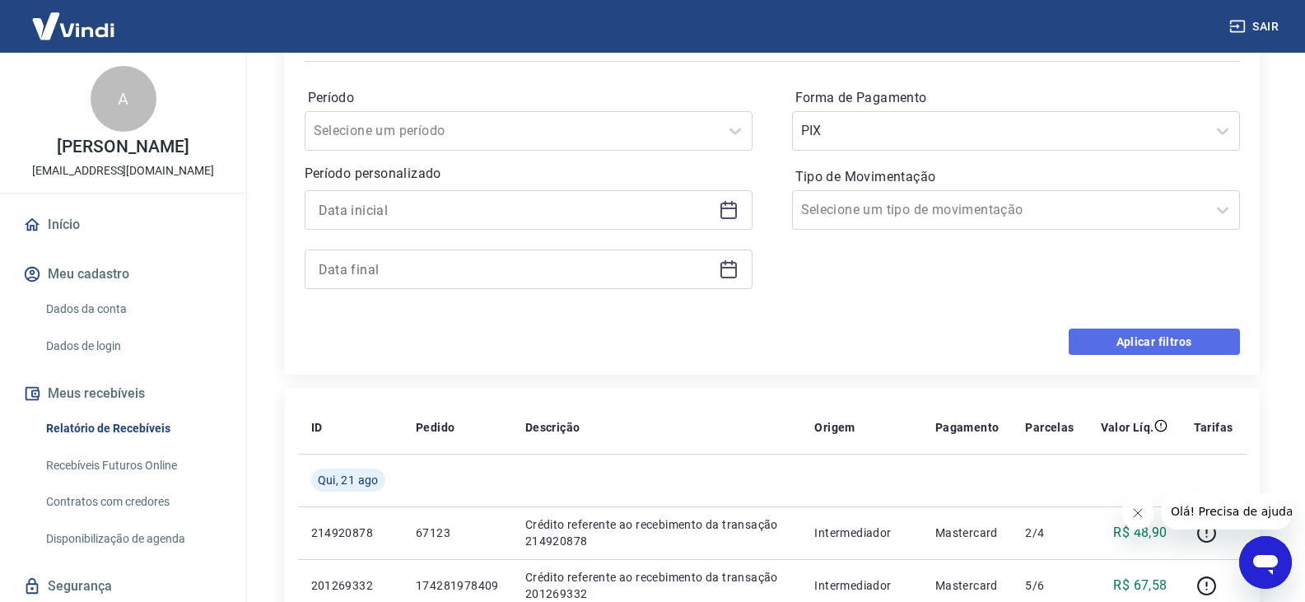
click at [1137, 332] on button "Aplicar filtros" at bounding box center [1154, 342] width 171 height 26
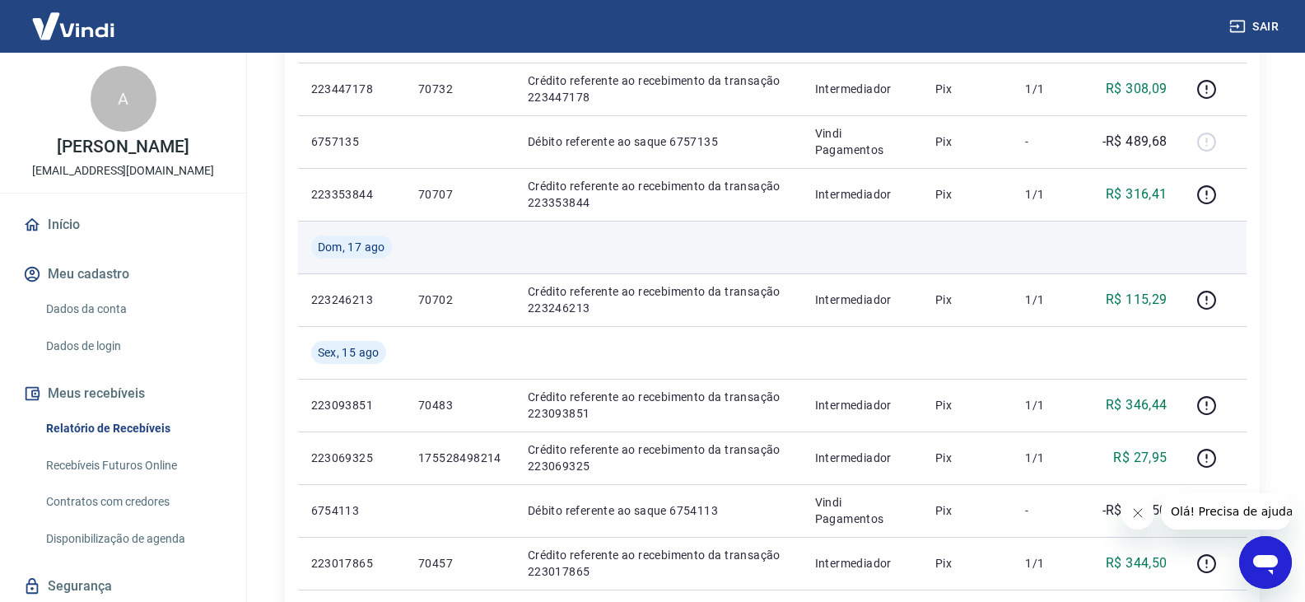
scroll to position [988, 0]
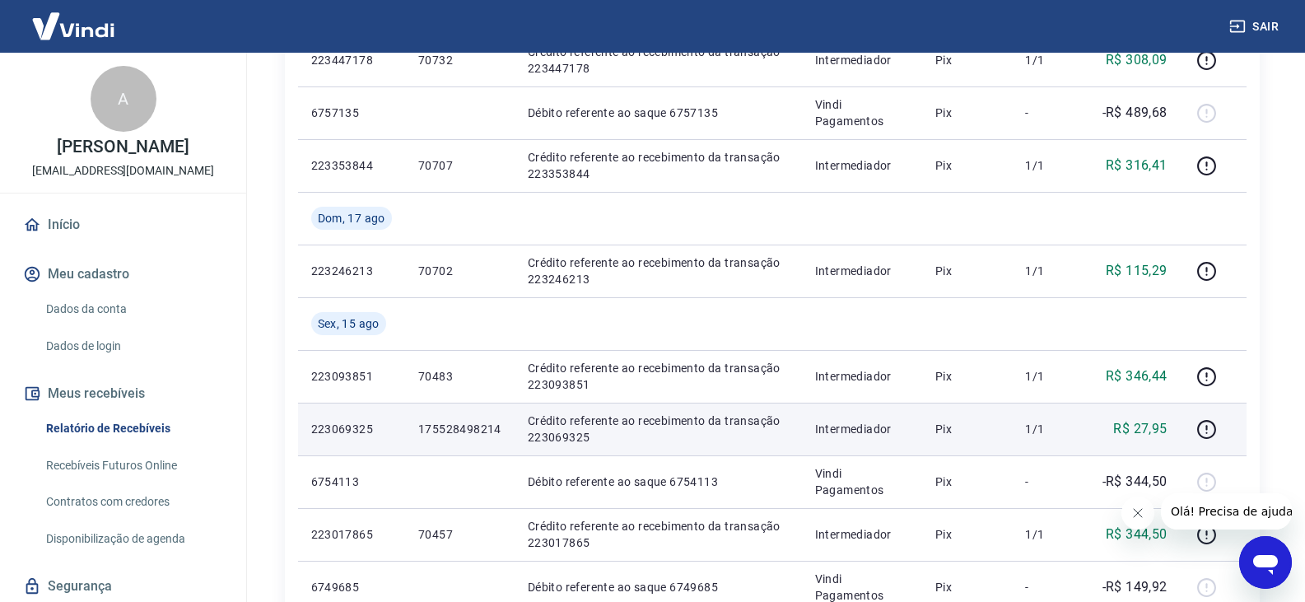
click at [353, 426] on p "223069325" at bounding box center [351, 429] width 81 height 16
copy p "223069325"
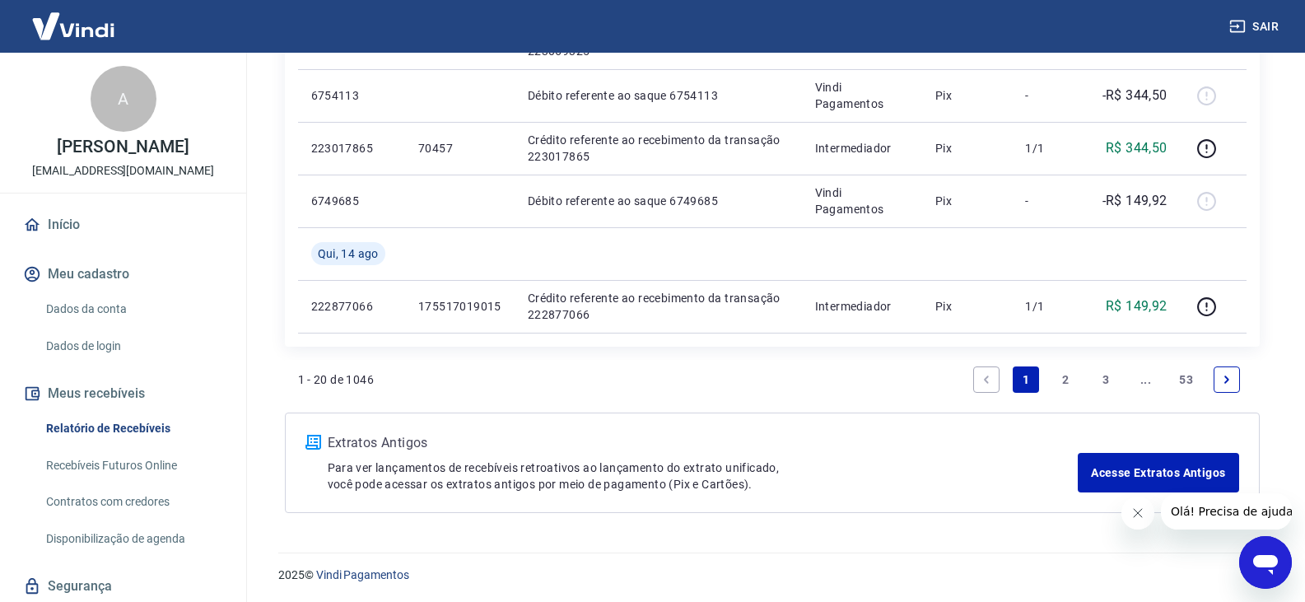
scroll to position [1376, 0]
click at [1062, 380] on link "2" at bounding box center [1066, 378] width 26 height 26
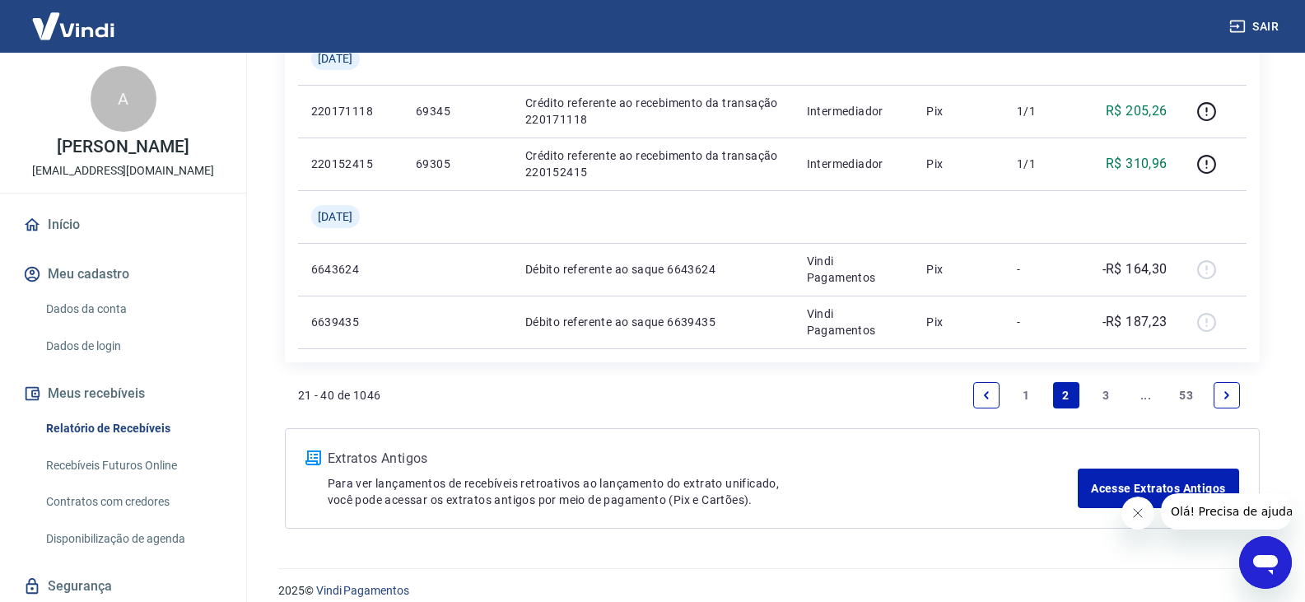
scroll to position [1587, 0]
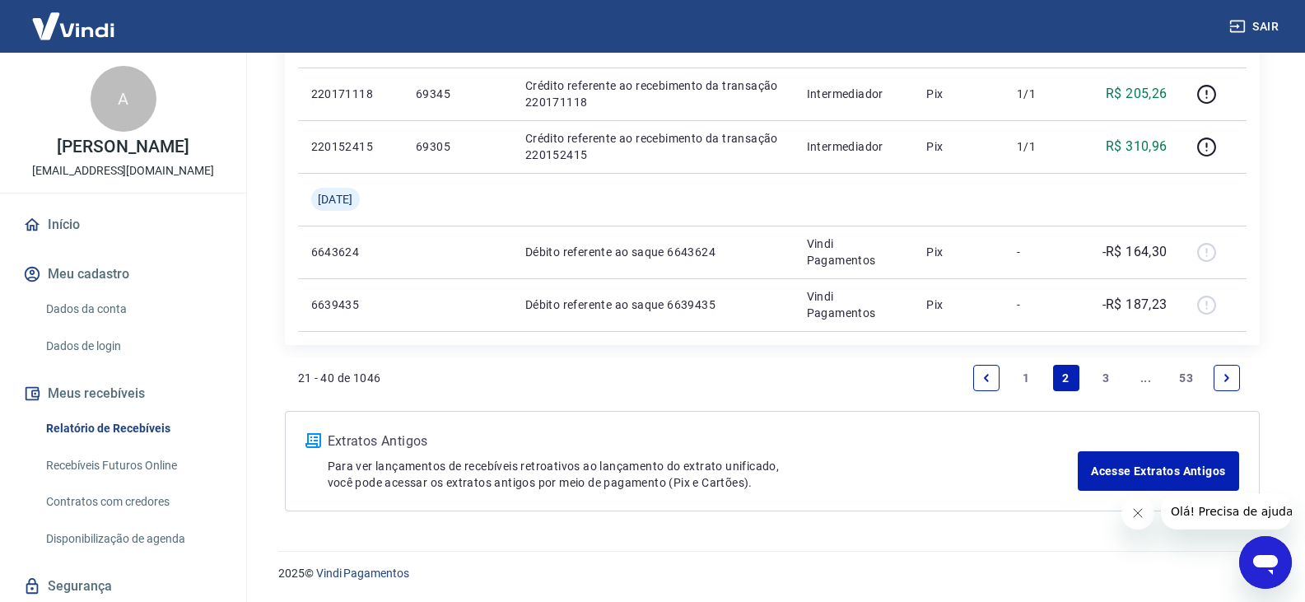
click at [1027, 377] on link "1" at bounding box center [1026, 378] width 26 height 26
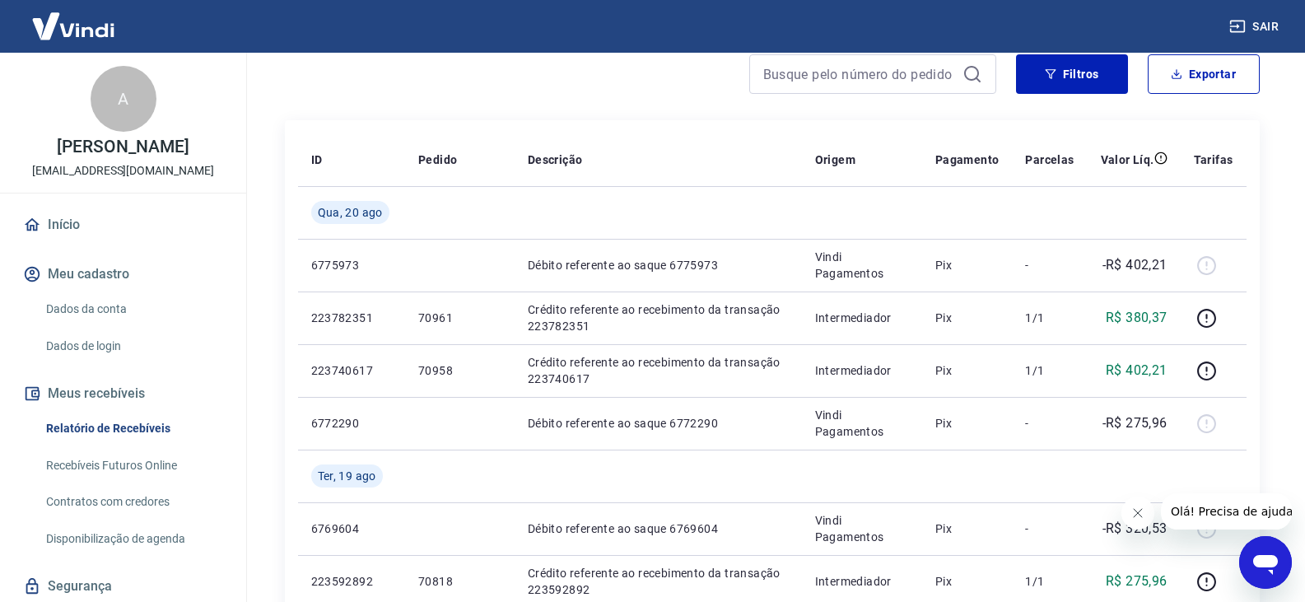
scroll to position [165, 0]
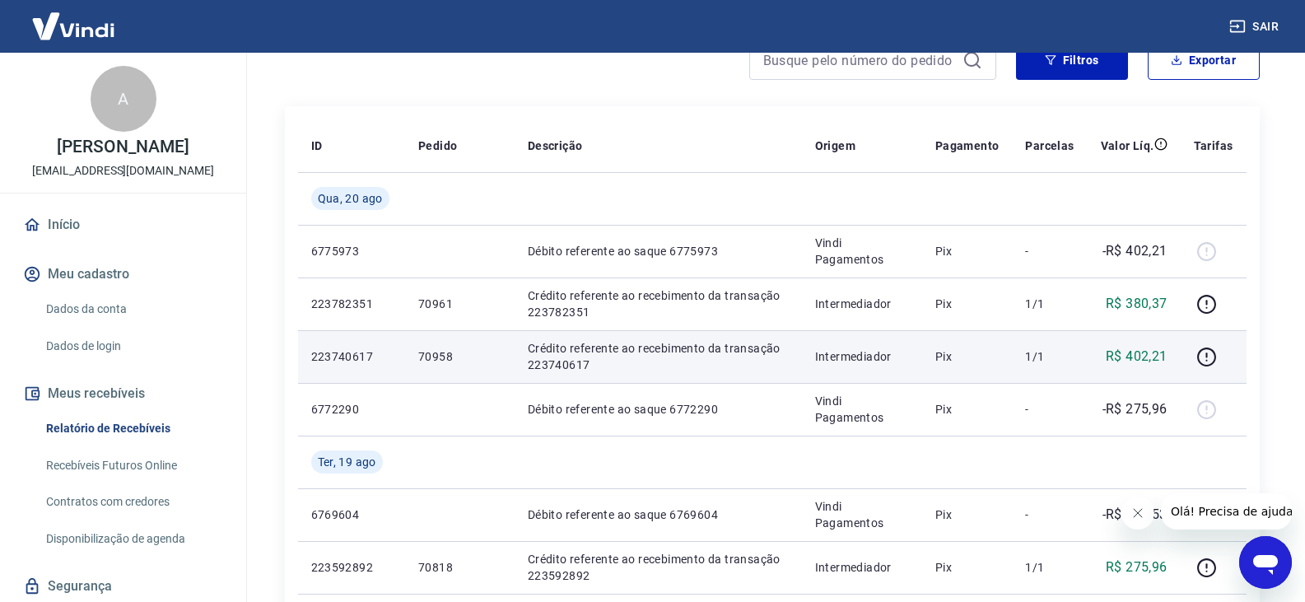
click at [433, 356] on p "70958" at bounding box center [459, 356] width 83 height 16
copy p "70958"
